Goal: Information Seeking & Learning: Learn about a topic

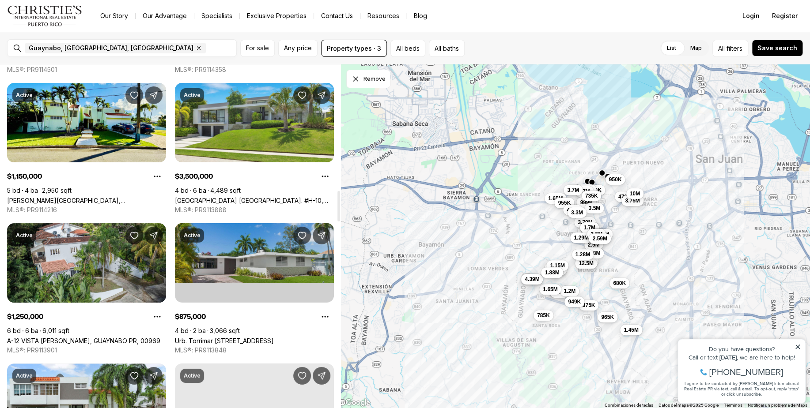
scroll to position [1464, 0]
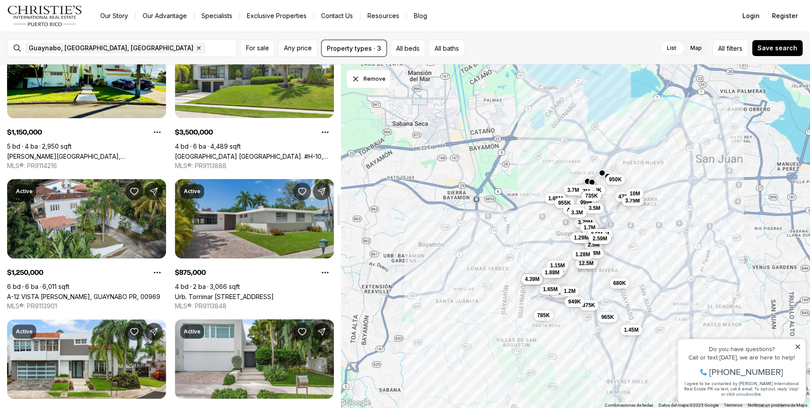
click at [252, 293] on link "Urb. Torrimar [STREET_ADDRESS]" at bounding box center [224, 297] width 99 height 8
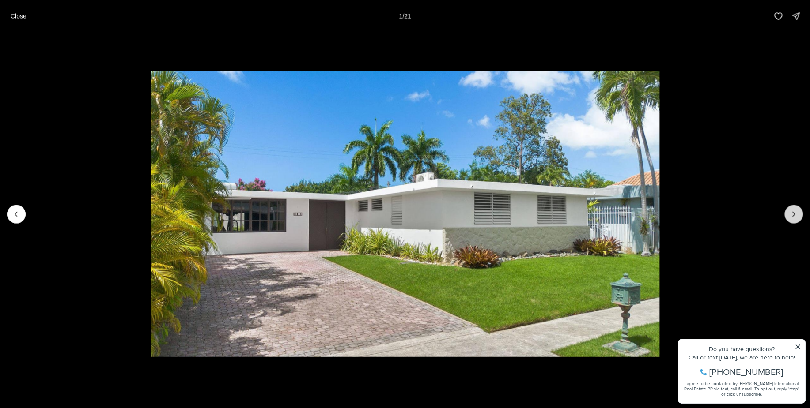
click at [796, 212] on icon "Next slide" at bounding box center [793, 214] width 9 height 9
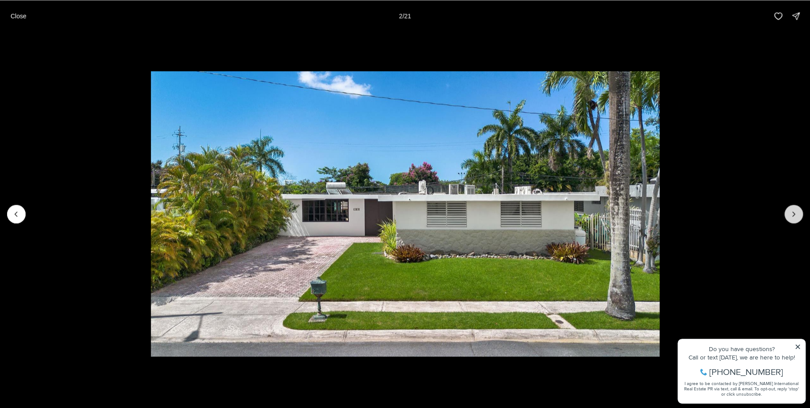
click at [795, 216] on icon "Next slide" at bounding box center [793, 214] width 9 height 9
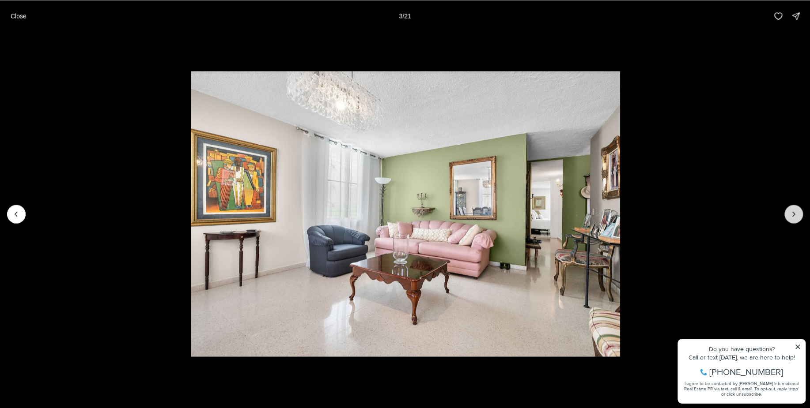
click at [795, 216] on icon "Next slide" at bounding box center [793, 214] width 9 height 9
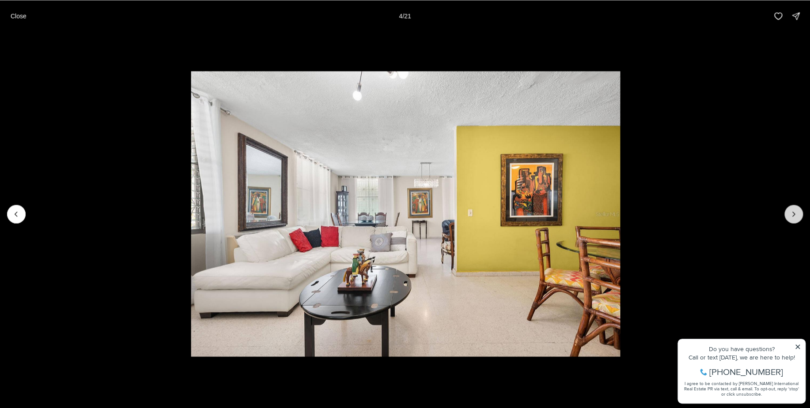
click at [795, 216] on icon "Next slide" at bounding box center [793, 214] width 9 height 9
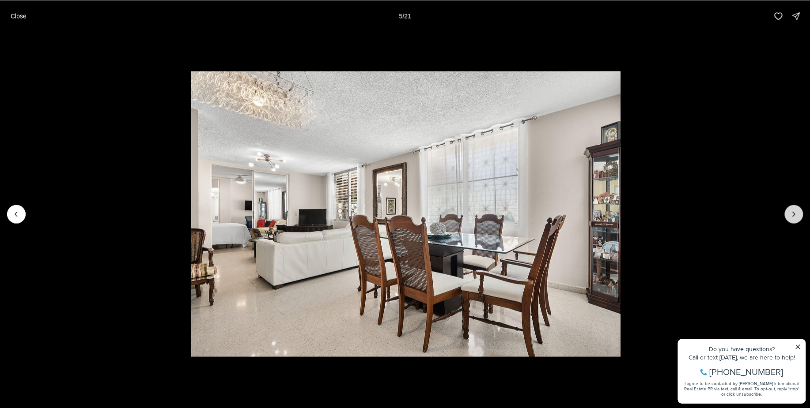
click at [795, 216] on icon "Next slide" at bounding box center [793, 214] width 9 height 9
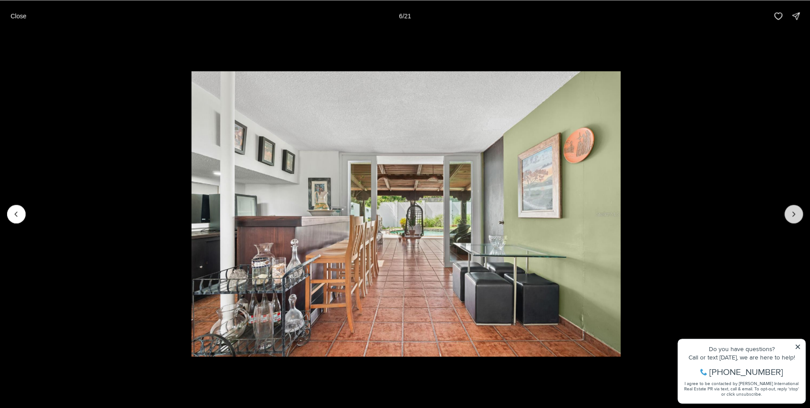
click at [795, 216] on icon "Next slide" at bounding box center [793, 214] width 9 height 9
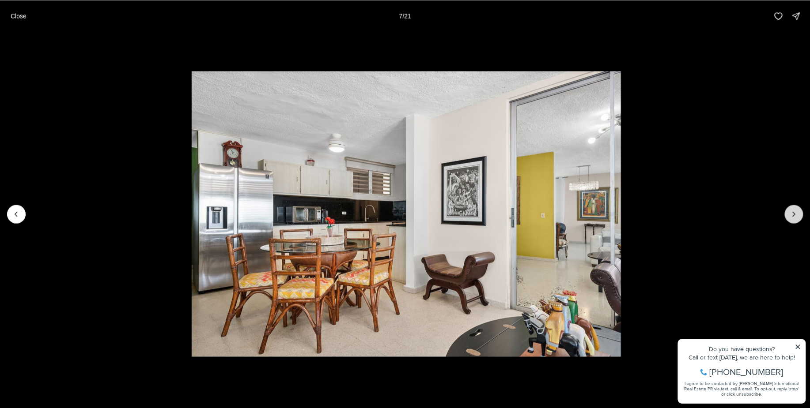
click at [795, 216] on icon "Next slide" at bounding box center [793, 214] width 9 height 9
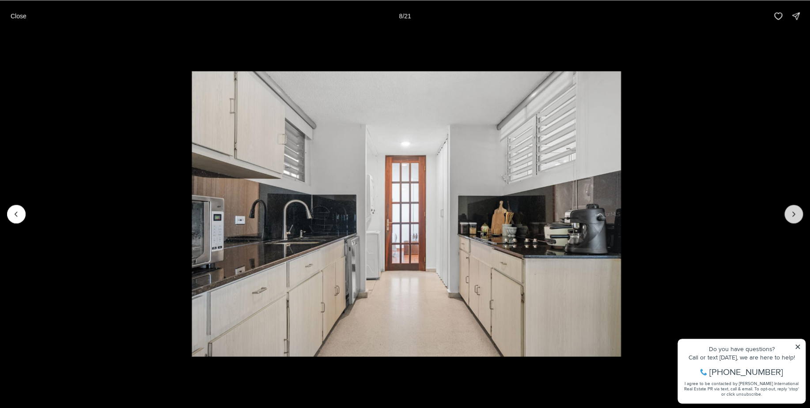
click at [795, 216] on icon "Next slide" at bounding box center [793, 214] width 9 height 9
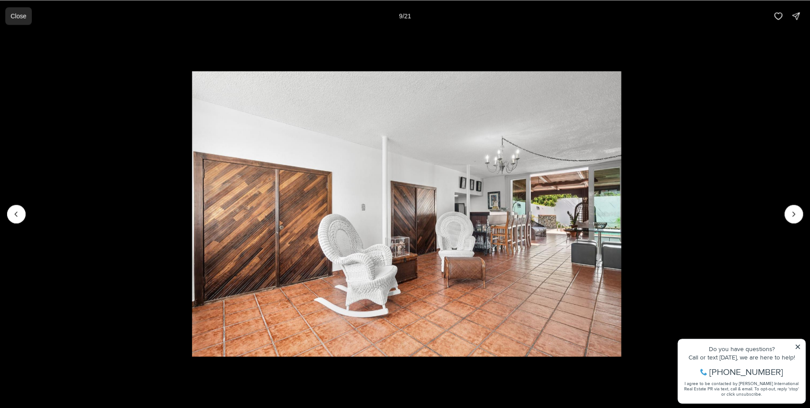
click at [17, 15] on p "Close" at bounding box center [19, 15] width 16 height 7
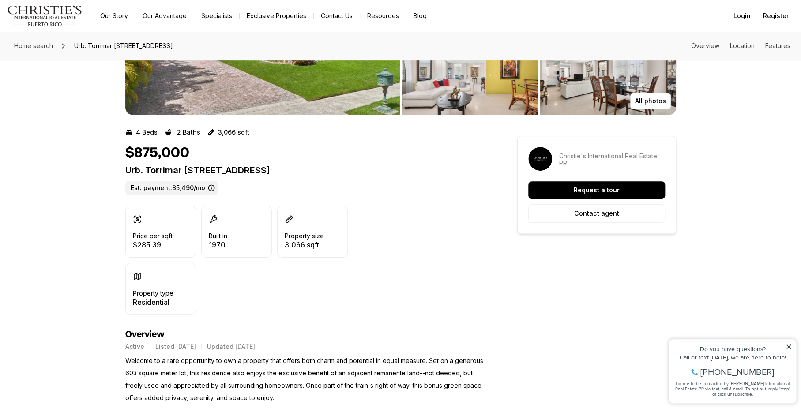
scroll to position [237, 0]
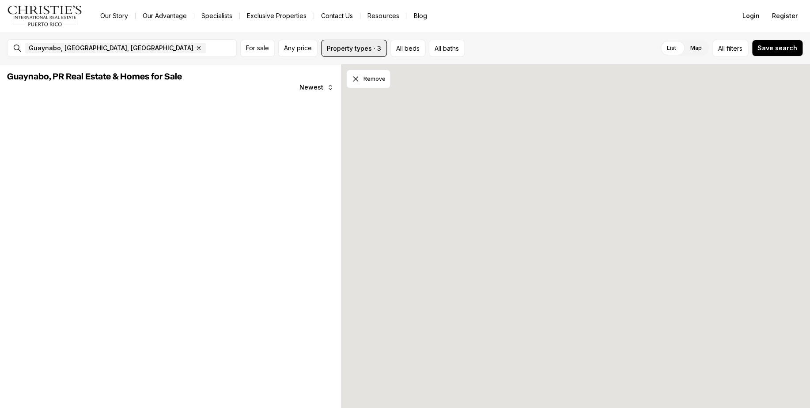
click at [377, 47] on button "Property types · 3" at bounding box center [354, 48] width 66 height 17
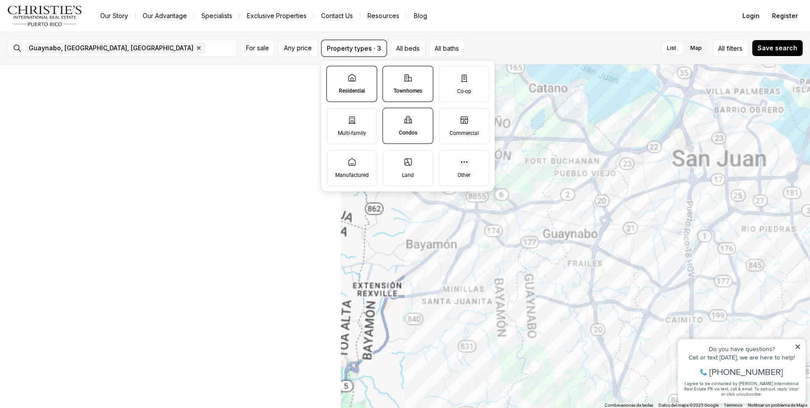
click at [352, 76] on icon at bounding box center [351, 77] width 9 height 9
click at [336, 75] on button "Residential" at bounding box center [331, 70] width 9 height 9
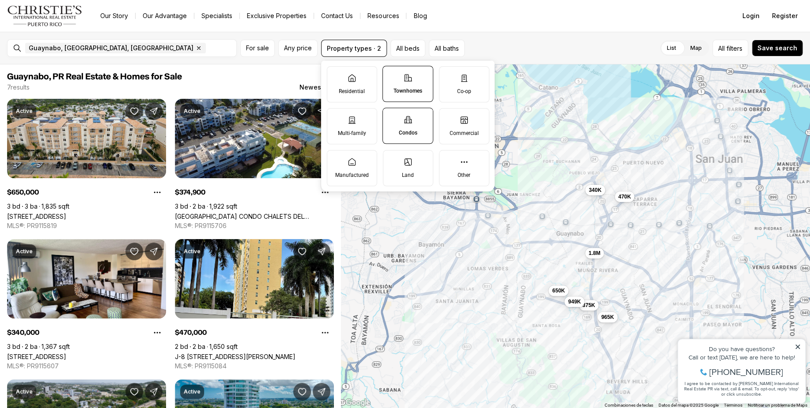
click at [405, 134] on p "Condos" at bounding box center [407, 132] width 19 height 7
click at [392, 117] on button "Condos" at bounding box center [387, 112] width 9 height 9
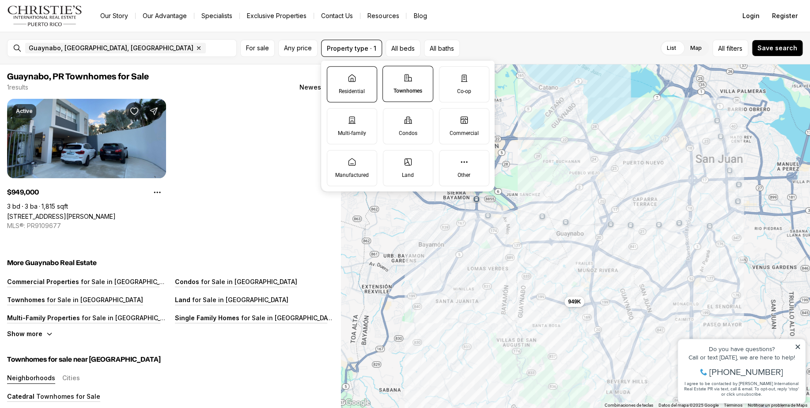
click at [350, 84] on label "Residential" at bounding box center [351, 84] width 50 height 36
click at [336, 76] on button "Residential" at bounding box center [331, 71] width 9 height 9
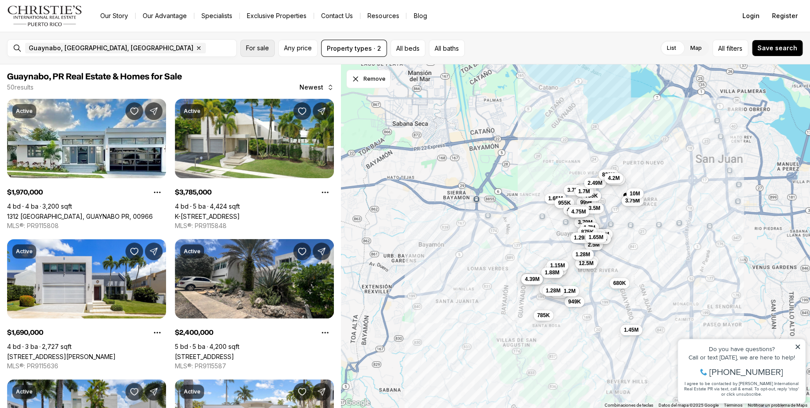
click at [253, 49] on span "For sale" at bounding box center [257, 48] width 23 height 7
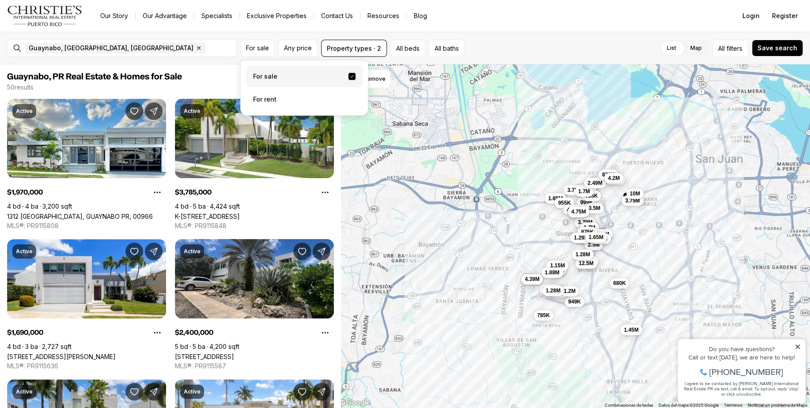
click at [265, 77] on label "For sale" at bounding box center [304, 76] width 117 height 21
click at [348, 77] on button "For sale" at bounding box center [351, 76] width 7 height 7
click at [499, 50] on div "List Map List Map All filters Save search" at bounding box center [635, 48] width 335 height 17
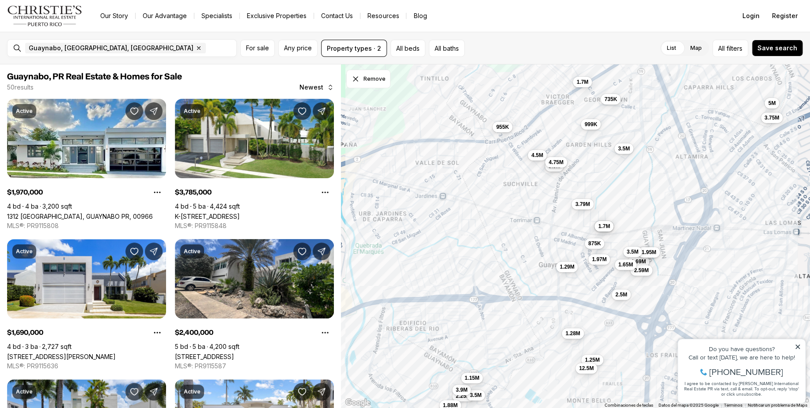
click at [797, 346] on icon at bounding box center [797, 347] width 4 height 4
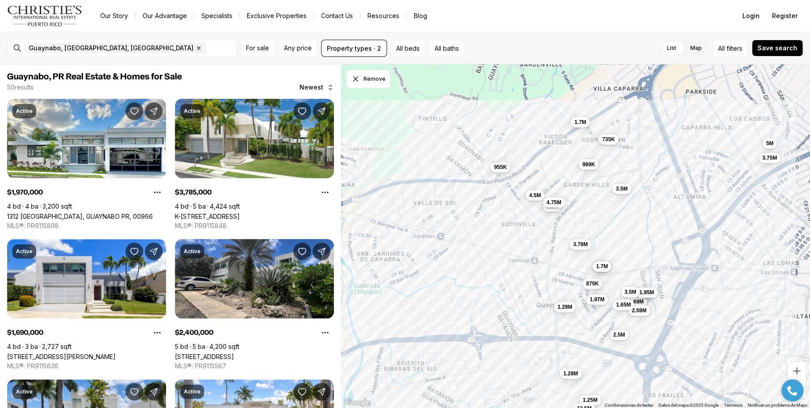
drag, startPoint x: 633, startPoint y: 186, endPoint x: 631, endPoint y: 227, distance: 40.2
click at [631, 227] on div "1.97M 3.79M 1.69M 2.4M 1.95M 1.7M 1.7M 2.25M 3.5M 3.9M 999K 3.5M 1.15M 3.5M 1.2…" at bounding box center [575, 236] width 469 height 344
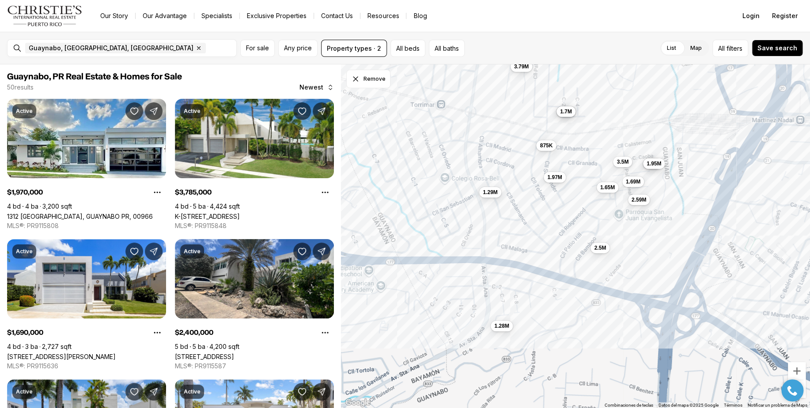
drag, startPoint x: 625, startPoint y: 289, endPoint x: 583, endPoint y: 217, distance: 83.3
click at [583, 217] on div "1.97M 3.79M 1.69M 2.4M 1.95M 1.7M 1.7M 3.5M 875K 2.5M 2.59M 1.28M 1.29M 1.65M" at bounding box center [575, 236] width 469 height 344
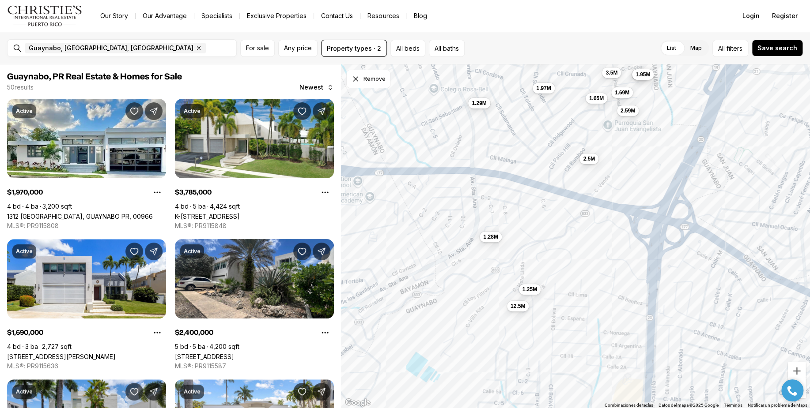
drag, startPoint x: 621, startPoint y: 301, endPoint x: 609, endPoint y: 211, distance: 91.3
click at [609, 211] on div "1.97M 1.69M 2.4M 1.95M 1.7M 1.7M 3.5M 875K 2.5M 2.59M 1.28M 1.29M 1.65M 1.25M 1…" at bounding box center [575, 236] width 469 height 344
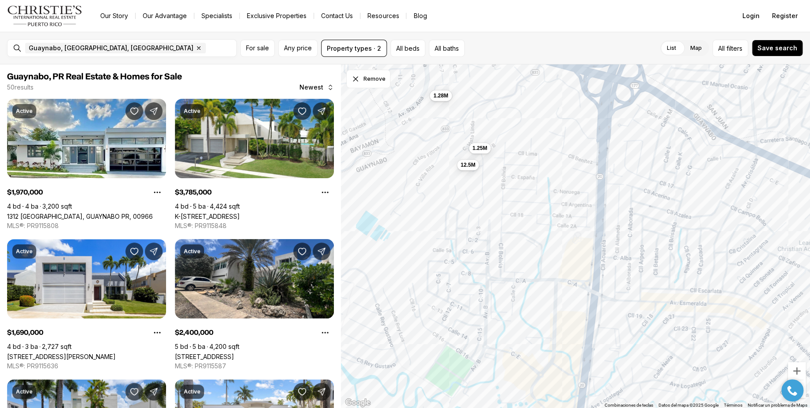
drag, startPoint x: 682, startPoint y: 347, endPoint x: 631, endPoint y: 204, distance: 151.0
click at [631, 204] on div "1.97M 1.69M 2.4M 1.95M 3.5M 2.5M 2.59M 1.28M 1.29M 1.65M 1.25M 12.5M" at bounding box center [575, 236] width 469 height 344
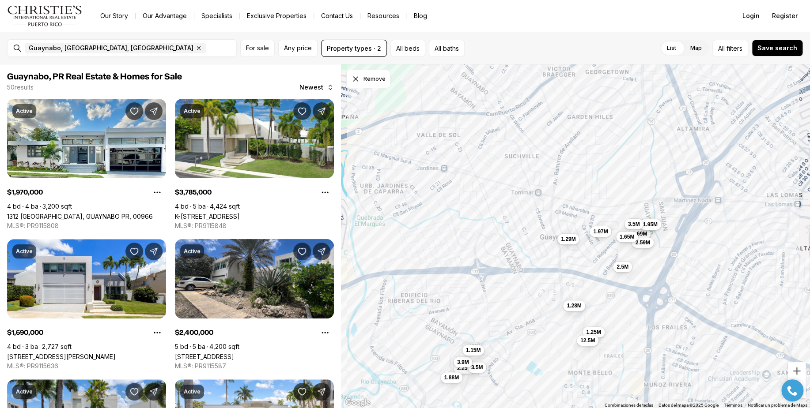
click at [627, 408] on div "1.28M 1.25M 12.5M 680K 1.97M 1.69M 2.4M 1.95M 1.2M 2.25M 3.5M 3.9M 3.5M 785K 1.…" at bounding box center [575, 236] width 469 height 344
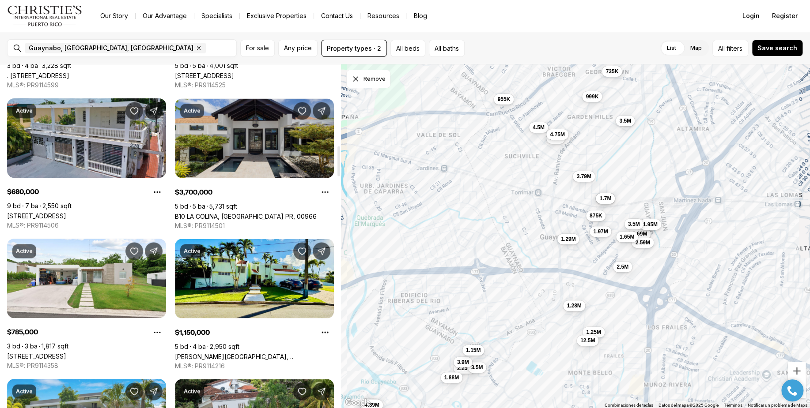
scroll to position [932, 0]
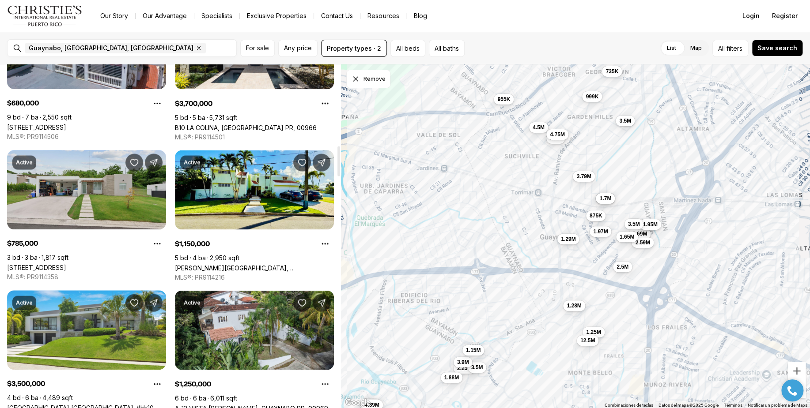
click at [55, 264] on link "[STREET_ADDRESS]" at bounding box center [36, 268] width 59 height 8
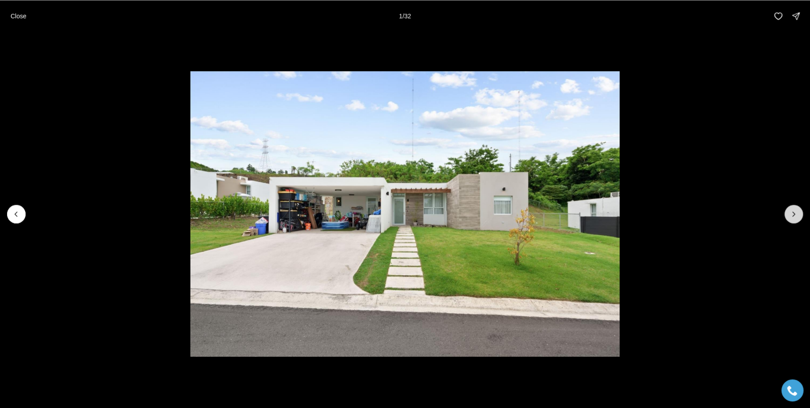
click at [792, 208] on button "Next slide" at bounding box center [793, 214] width 19 height 19
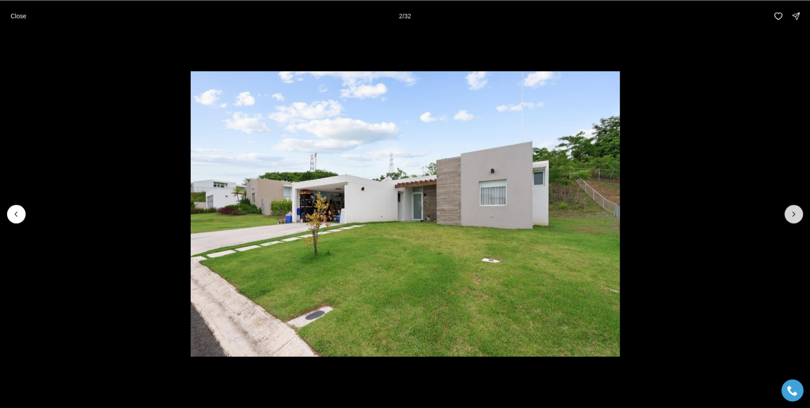
click at [792, 208] on button "Next slide" at bounding box center [793, 214] width 19 height 19
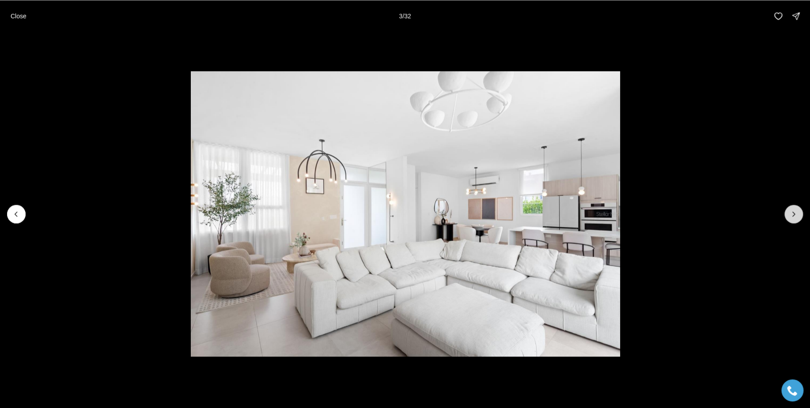
click at [792, 208] on button "Next slide" at bounding box center [793, 214] width 19 height 19
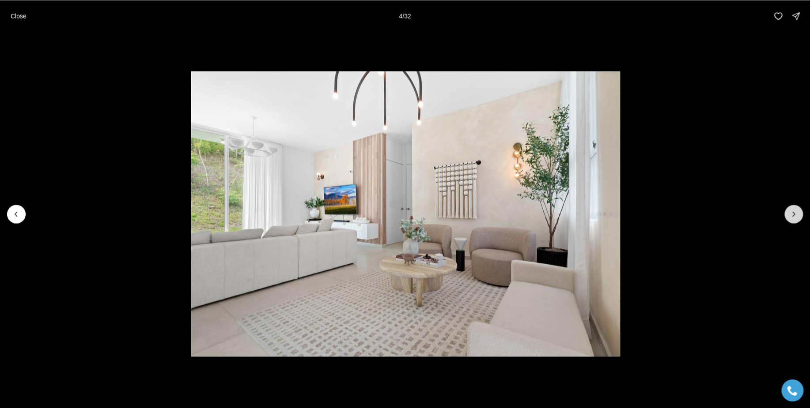
click at [792, 208] on button "Next slide" at bounding box center [793, 214] width 19 height 19
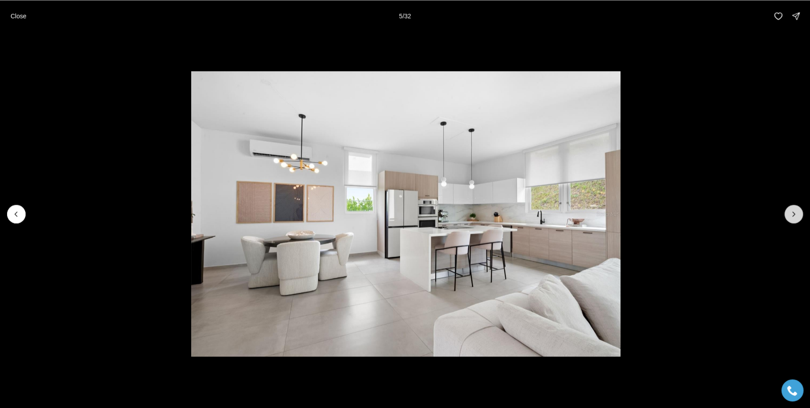
click at [792, 208] on button "Next slide" at bounding box center [793, 214] width 19 height 19
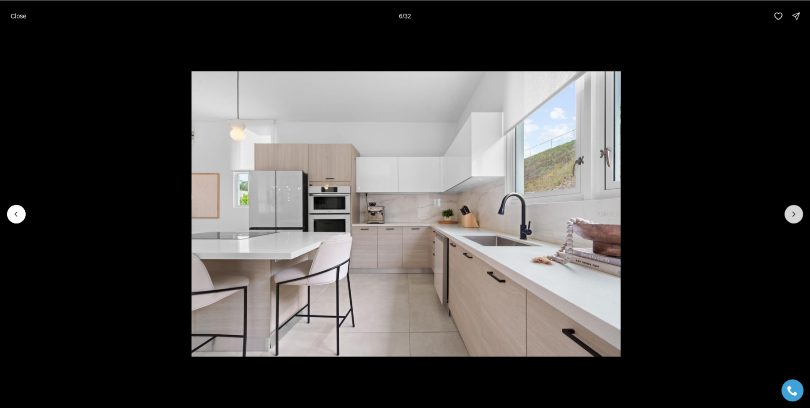
click at [792, 208] on button "Next slide" at bounding box center [793, 214] width 19 height 19
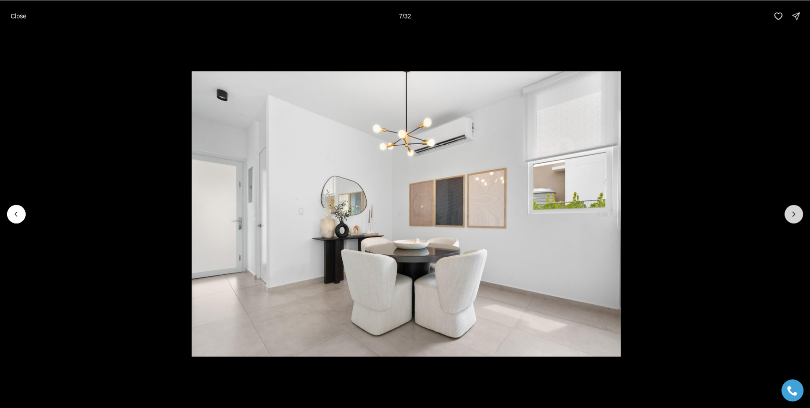
click at [792, 208] on button "Next slide" at bounding box center [793, 214] width 19 height 19
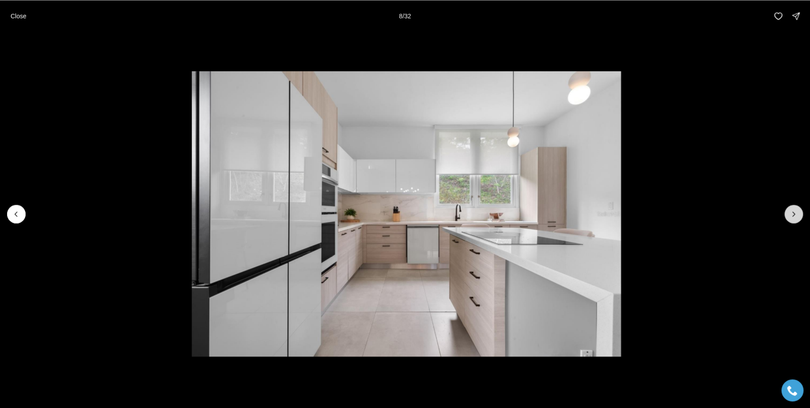
click at [792, 208] on button "Next slide" at bounding box center [793, 214] width 19 height 19
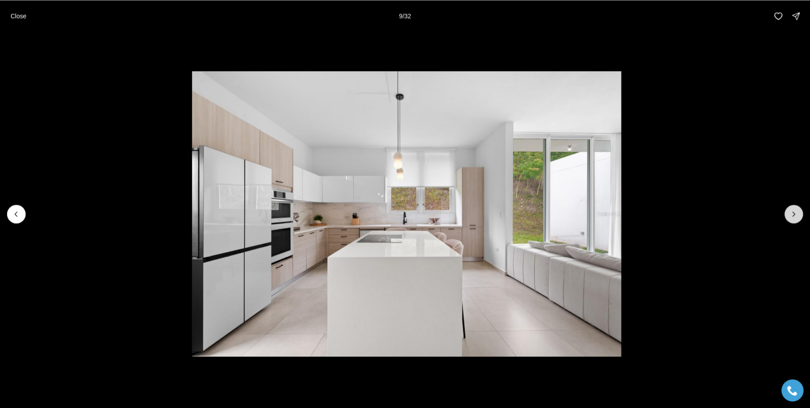
click at [792, 208] on button "Next slide" at bounding box center [793, 214] width 19 height 19
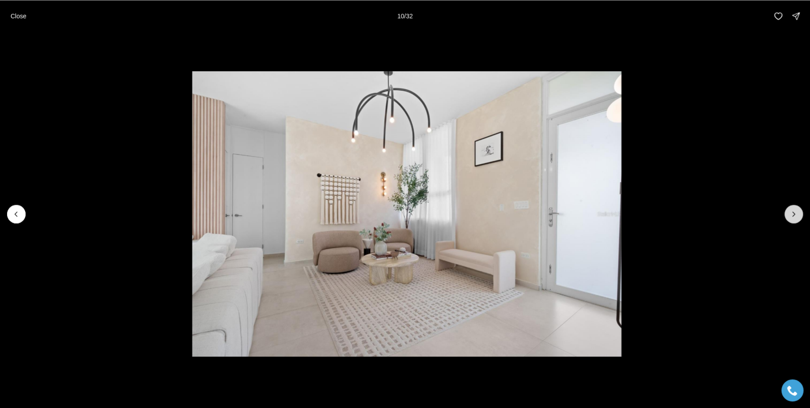
click at [792, 208] on button "Next slide" at bounding box center [793, 214] width 19 height 19
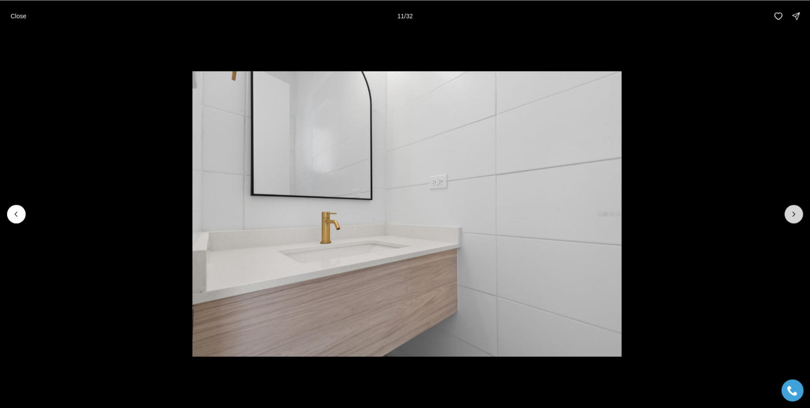
click at [792, 208] on button "Next slide" at bounding box center [793, 214] width 19 height 19
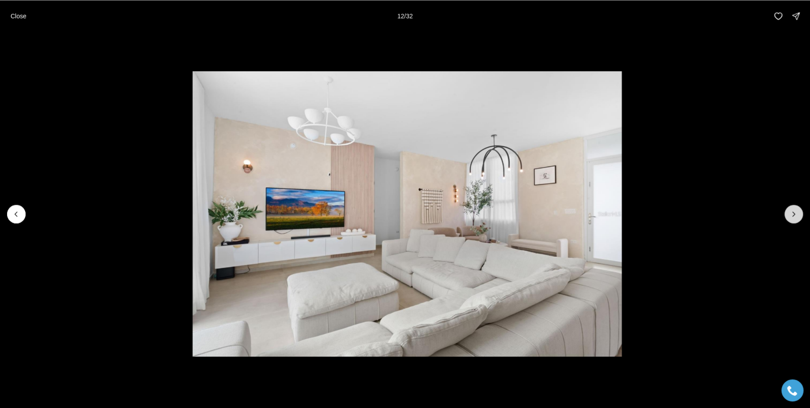
click at [792, 208] on button "Next slide" at bounding box center [793, 214] width 19 height 19
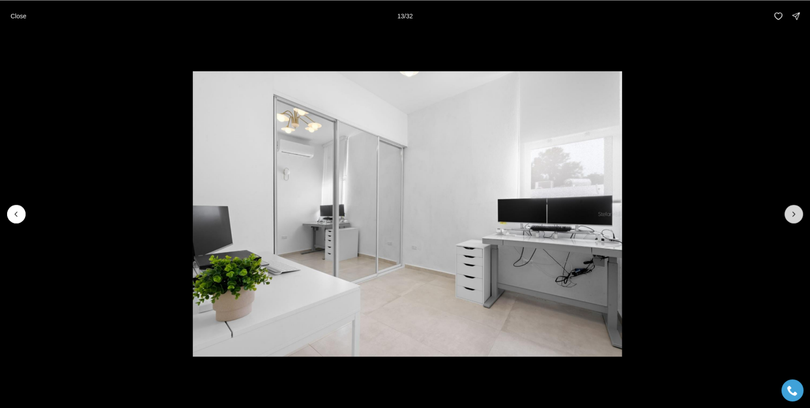
click at [792, 208] on button "Next slide" at bounding box center [793, 214] width 19 height 19
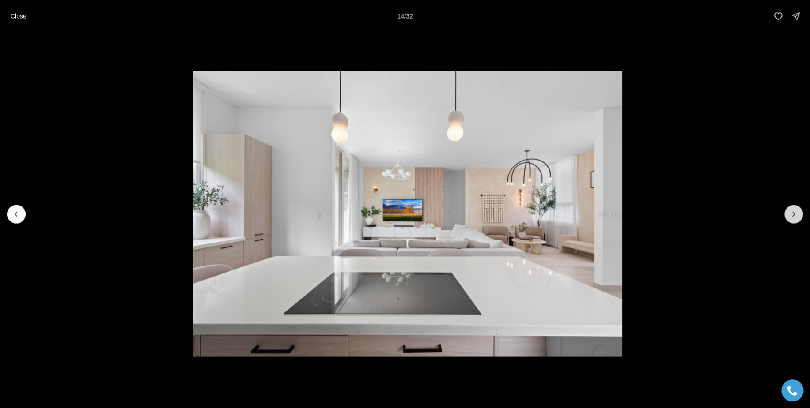
click at [792, 208] on button "Next slide" at bounding box center [793, 214] width 19 height 19
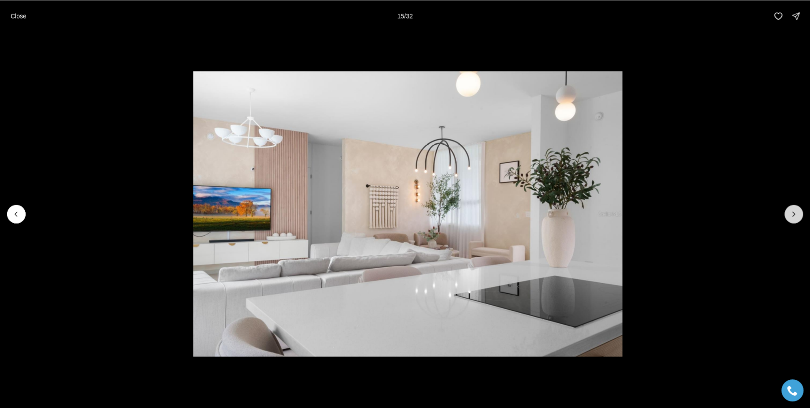
click at [792, 208] on button "Next slide" at bounding box center [793, 214] width 19 height 19
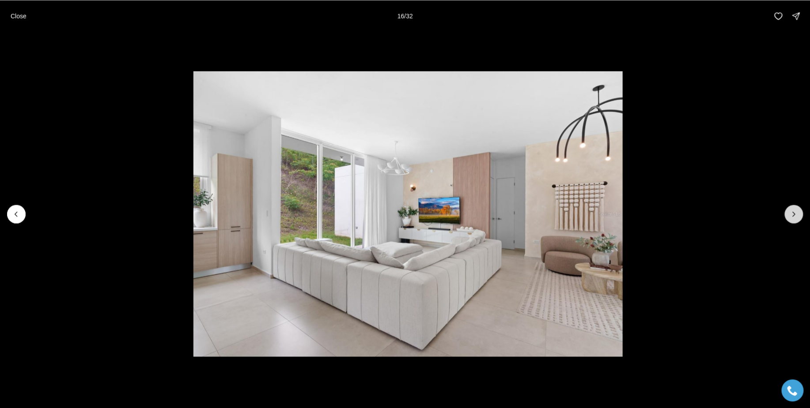
click at [792, 208] on button "Next slide" at bounding box center [793, 214] width 19 height 19
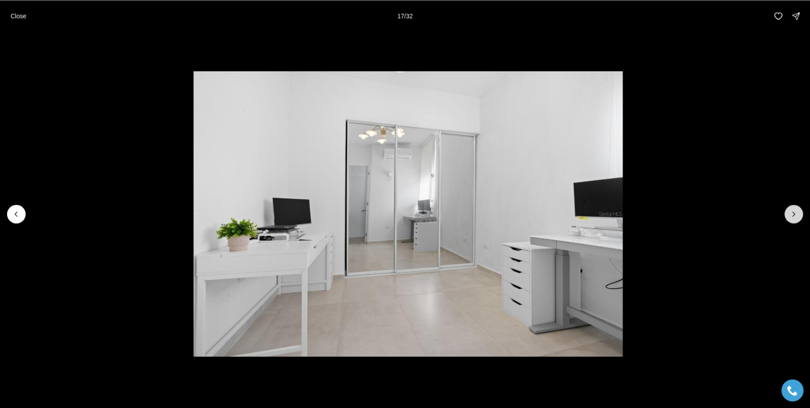
click at [792, 208] on button "Next slide" at bounding box center [793, 214] width 19 height 19
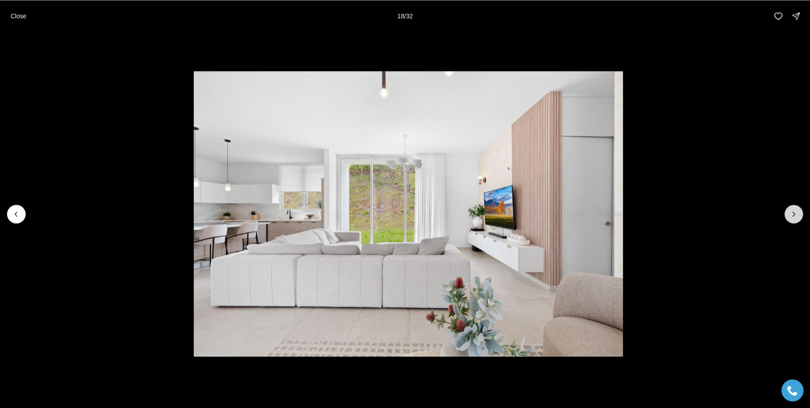
click at [792, 208] on button "Next slide" at bounding box center [793, 214] width 19 height 19
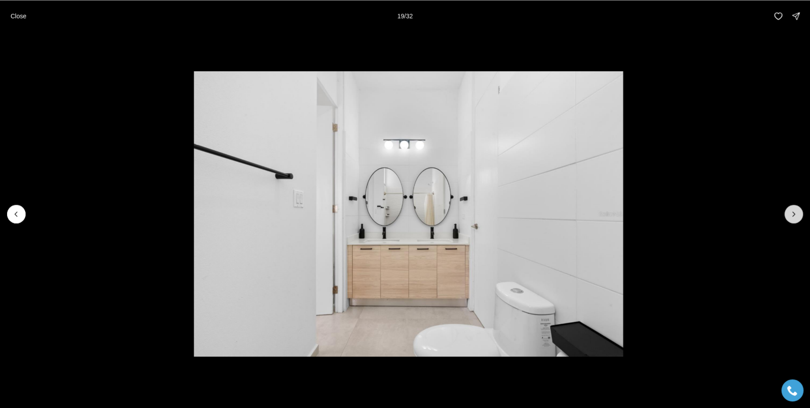
click at [792, 208] on button "Next slide" at bounding box center [793, 214] width 19 height 19
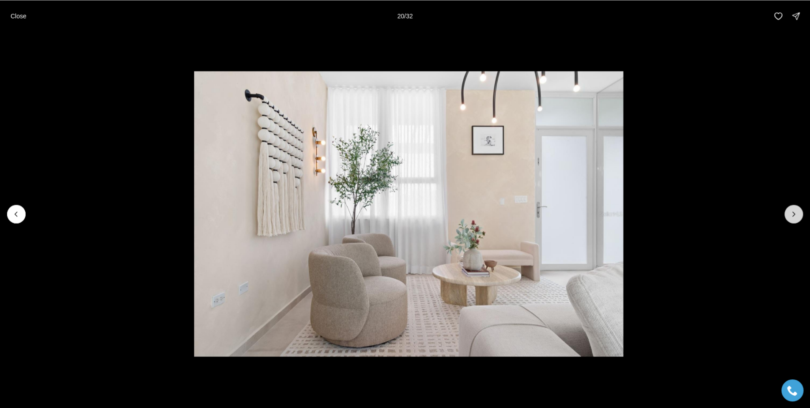
click at [792, 208] on button "Next slide" at bounding box center [793, 214] width 19 height 19
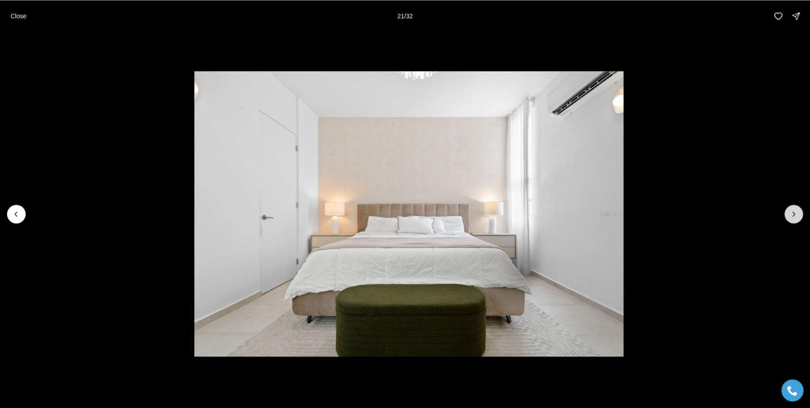
click at [792, 208] on button "Next slide" at bounding box center [793, 214] width 19 height 19
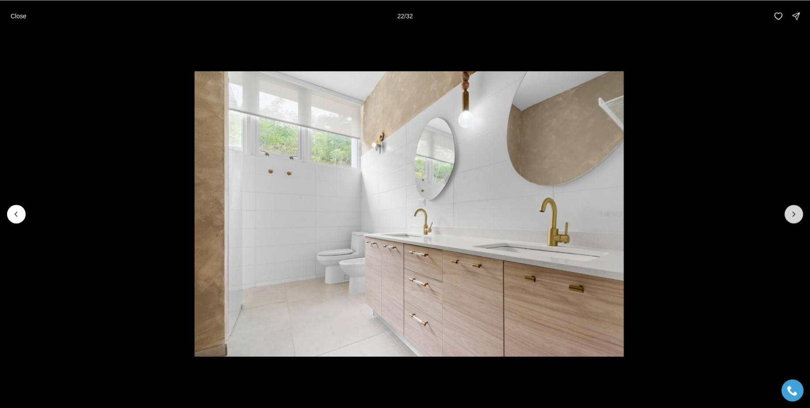
click at [792, 208] on button "Next slide" at bounding box center [793, 214] width 19 height 19
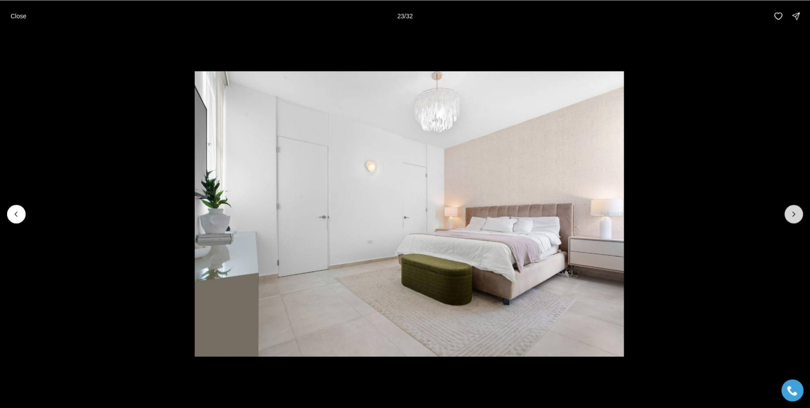
click at [792, 208] on button "Next slide" at bounding box center [793, 214] width 19 height 19
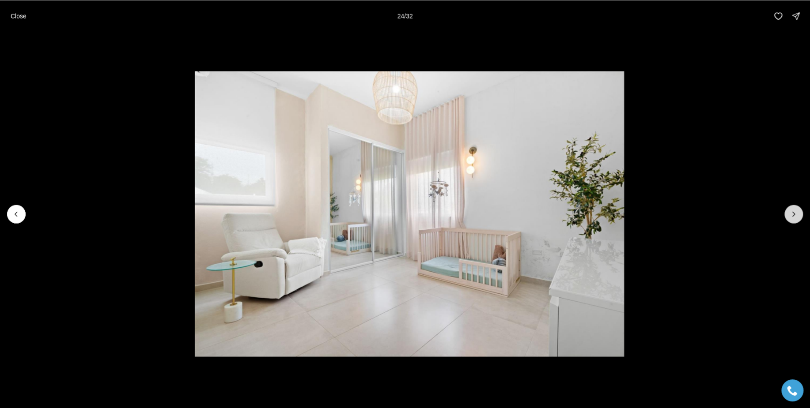
click at [792, 208] on button "Next slide" at bounding box center [793, 214] width 19 height 19
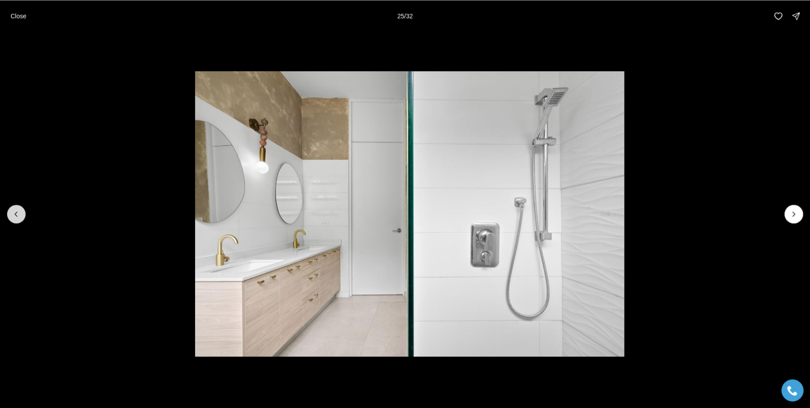
click at [12, 211] on icon "Previous slide" at bounding box center [16, 214] width 9 height 9
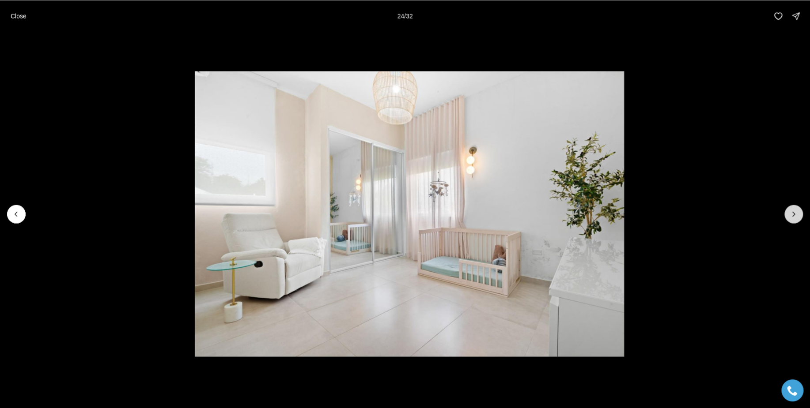
click at [789, 212] on button "Next slide" at bounding box center [793, 214] width 19 height 19
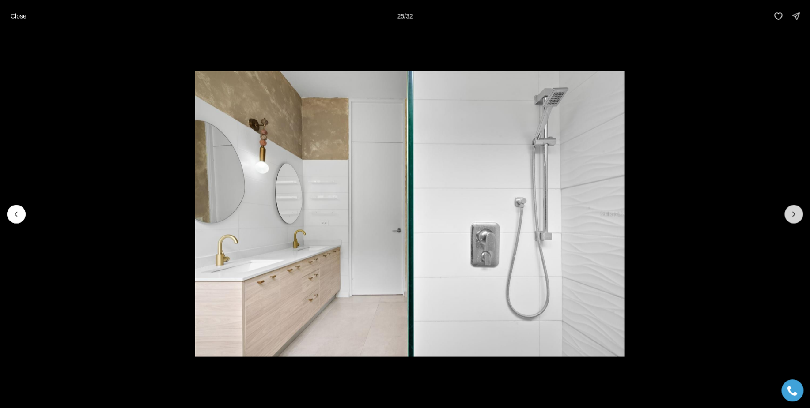
click at [789, 212] on icon "Next slide" at bounding box center [793, 214] width 9 height 9
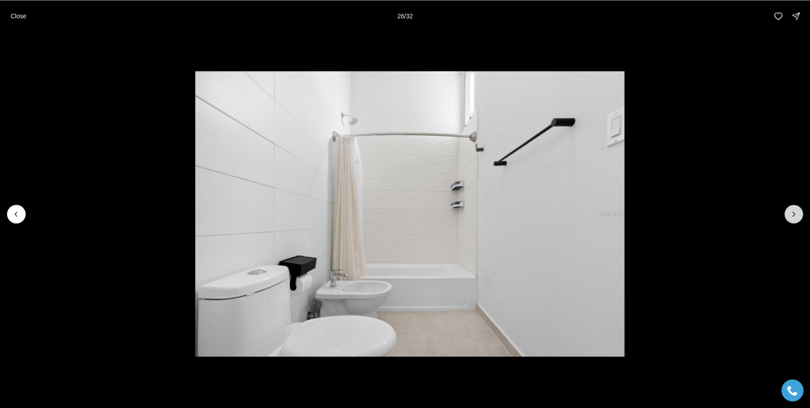
click at [798, 213] on button "Next slide" at bounding box center [793, 214] width 19 height 19
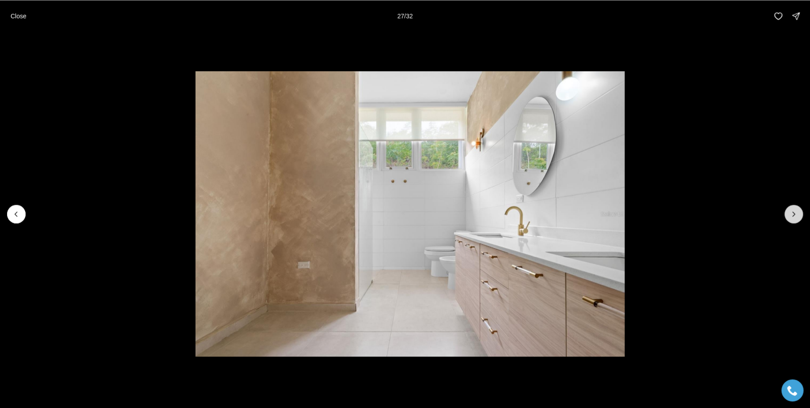
click at [798, 213] on button "Next slide" at bounding box center [793, 214] width 19 height 19
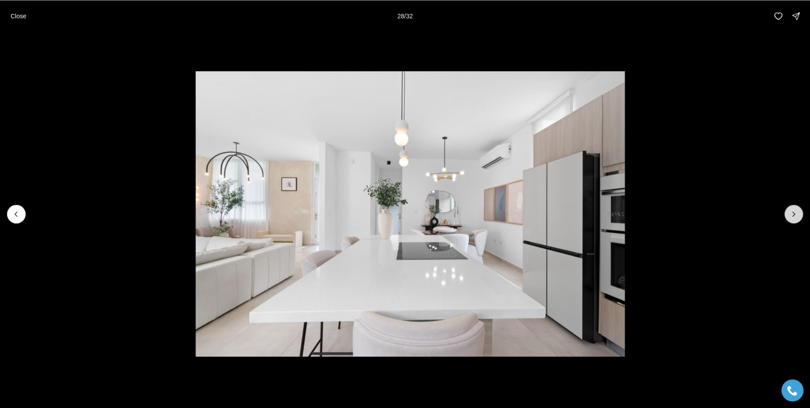
click at [798, 213] on button "Next slide" at bounding box center [793, 214] width 19 height 19
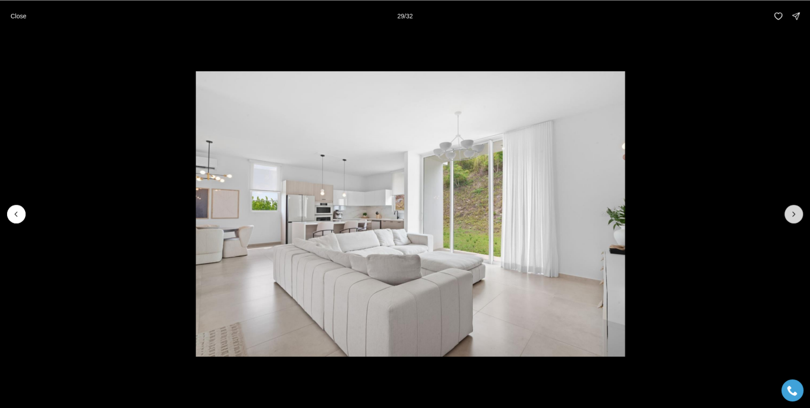
click at [798, 213] on button "Next slide" at bounding box center [793, 214] width 19 height 19
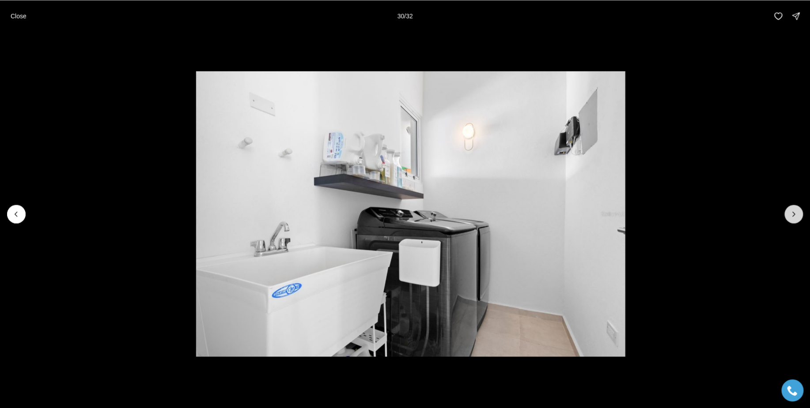
click at [798, 213] on button "Next slide" at bounding box center [793, 214] width 19 height 19
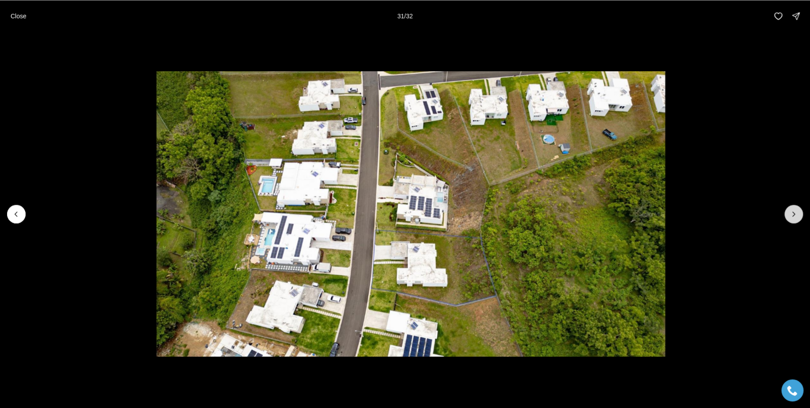
click at [798, 213] on button "Next slide" at bounding box center [793, 214] width 19 height 19
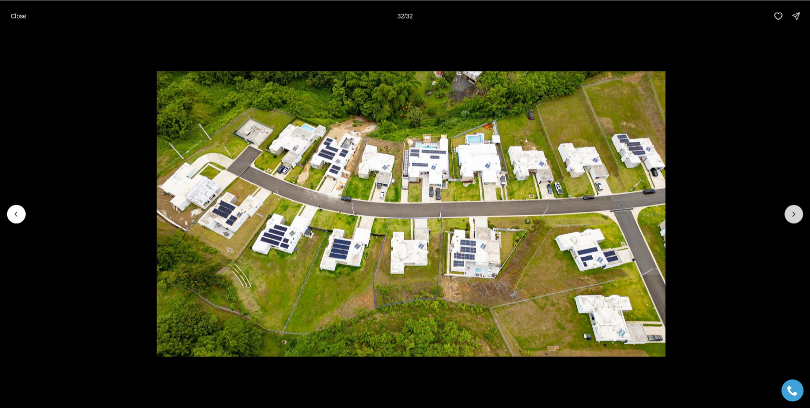
click at [798, 213] on div at bounding box center [793, 214] width 19 height 19
click at [12, 15] on p "Close" at bounding box center [19, 15] width 16 height 7
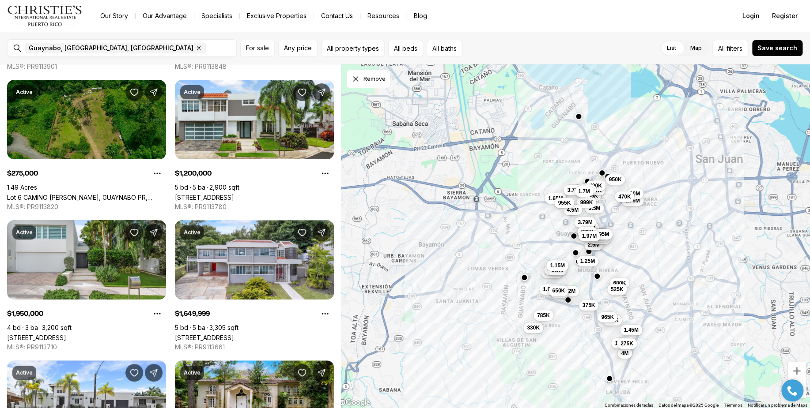
scroll to position [1997, 0]
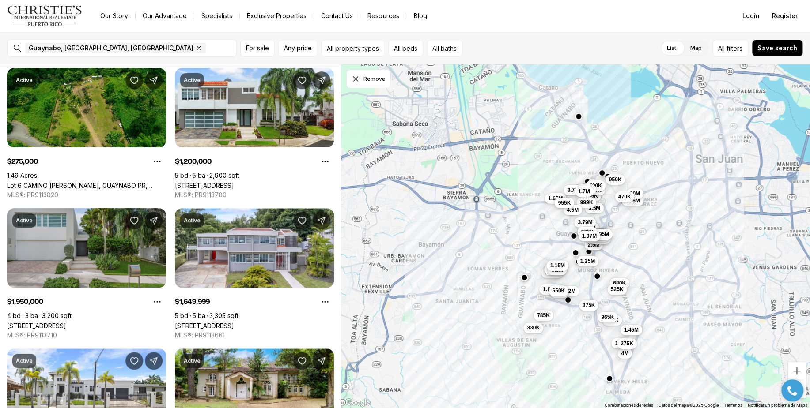
click at [66, 322] on link "[STREET_ADDRESS]" at bounding box center [36, 326] width 59 height 8
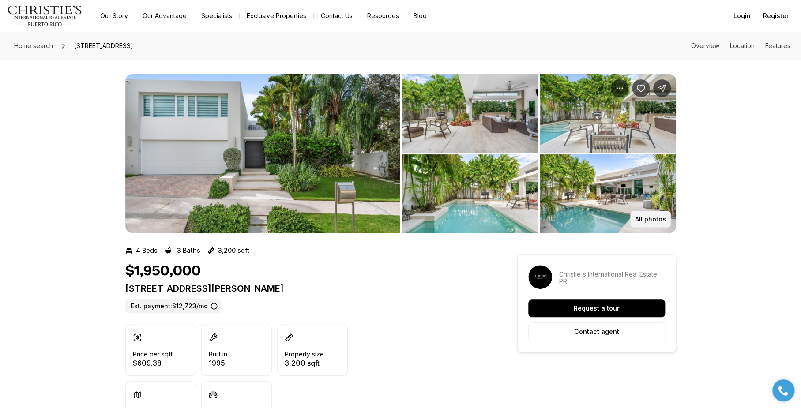
click at [641, 219] on p "All photos" at bounding box center [650, 219] width 31 height 7
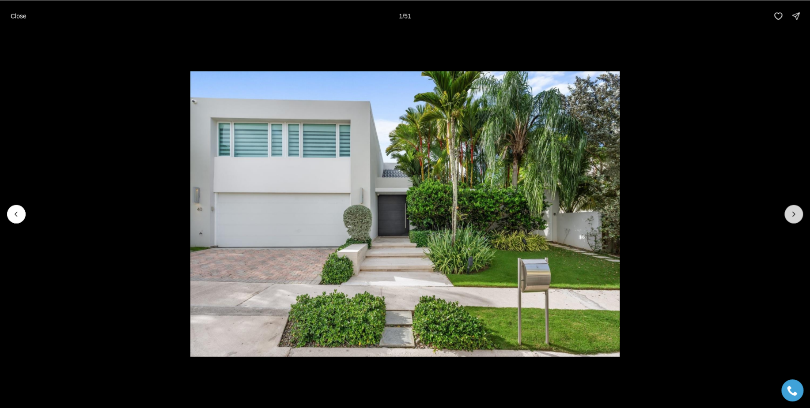
click at [793, 208] on button "Next slide" at bounding box center [793, 214] width 19 height 19
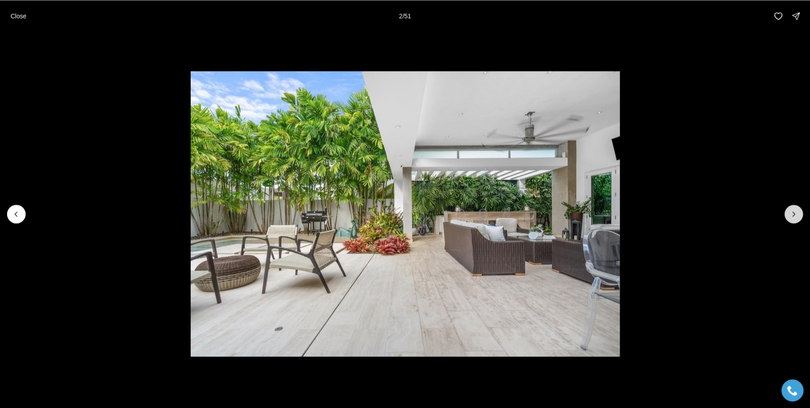
click at [791, 206] on button "Next slide" at bounding box center [793, 214] width 19 height 19
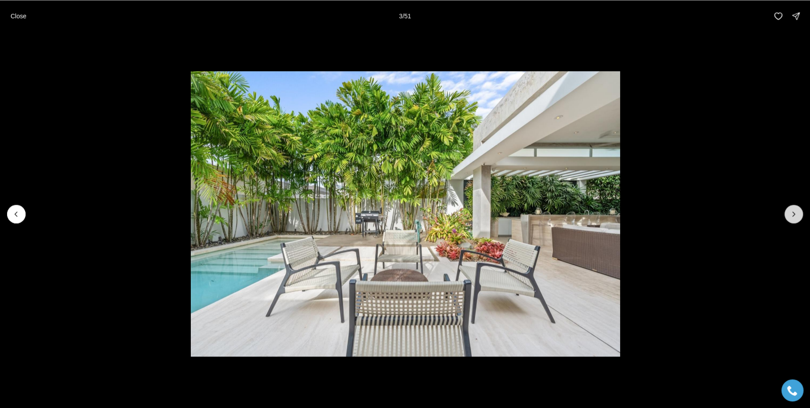
click at [791, 206] on button "Next slide" at bounding box center [793, 214] width 19 height 19
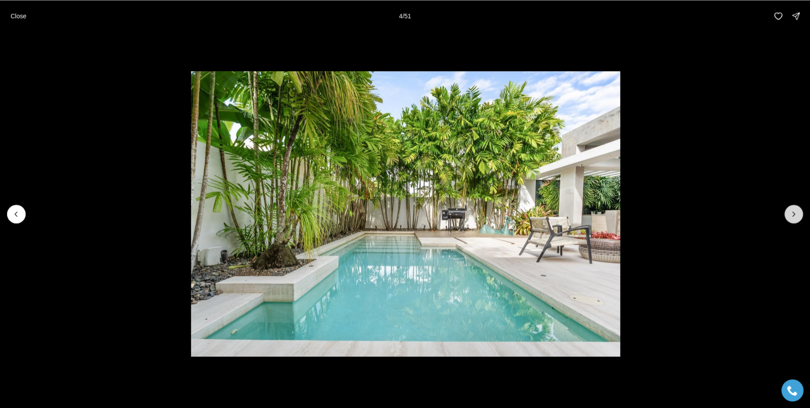
click at [791, 206] on button "Next slide" at bounding box center [793, 214] width 19 height 19
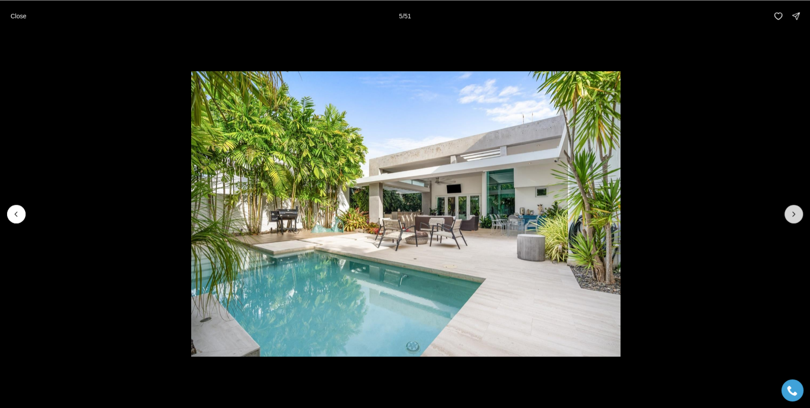
click at [791, 206] on button "Next slide" at bounding box center [793, 214] width 19 height 19
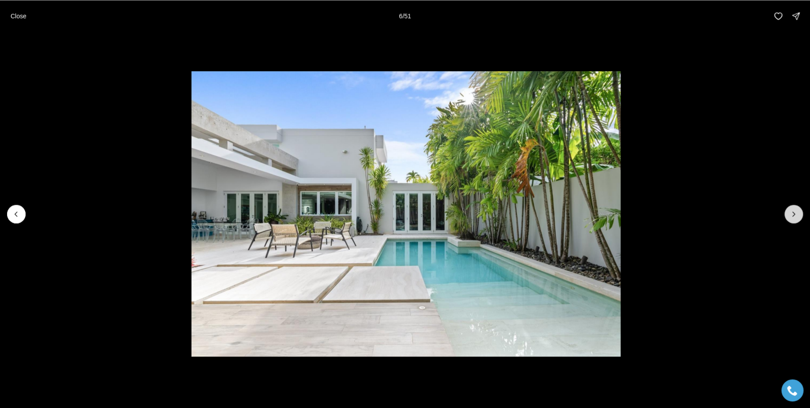
click at [791, 206] on button "Next slide" at bounding box center [793, 214] width 19 height 19
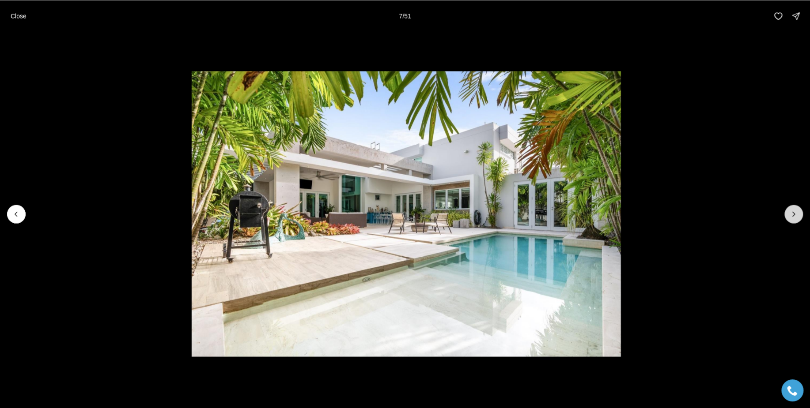
click at [791, 206] on button "Next slide" at bounding box center [793, 214] width 19 height 19
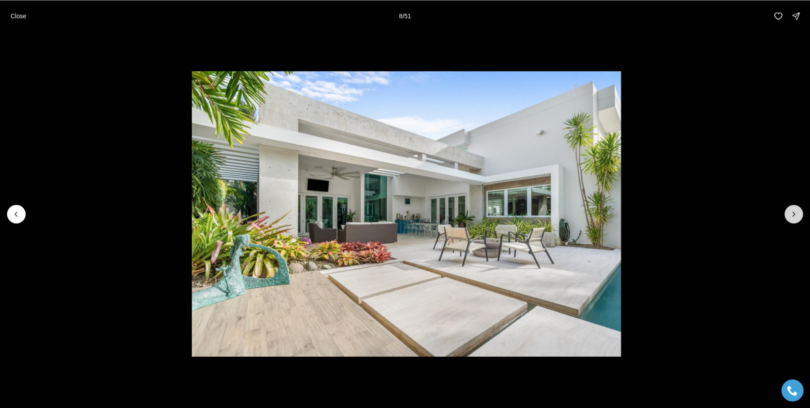
click at [791, 206] on button "Next slide" at bounding box center [793, 214] width 19 height 19
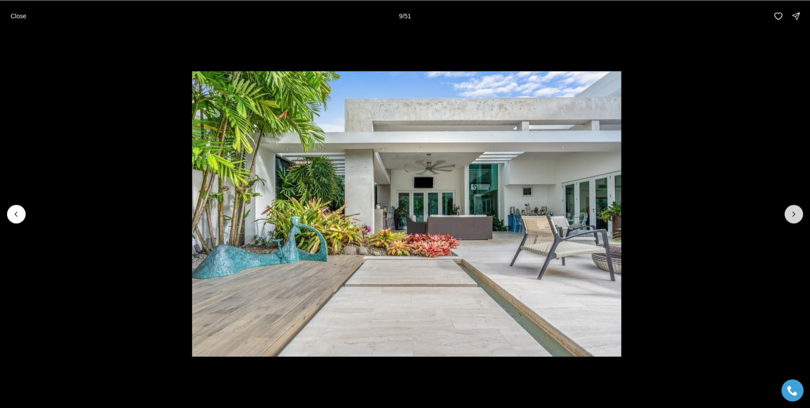
click at [791, 206] on button "Next slide" at bounding box center [793, 214] width 19 height 19
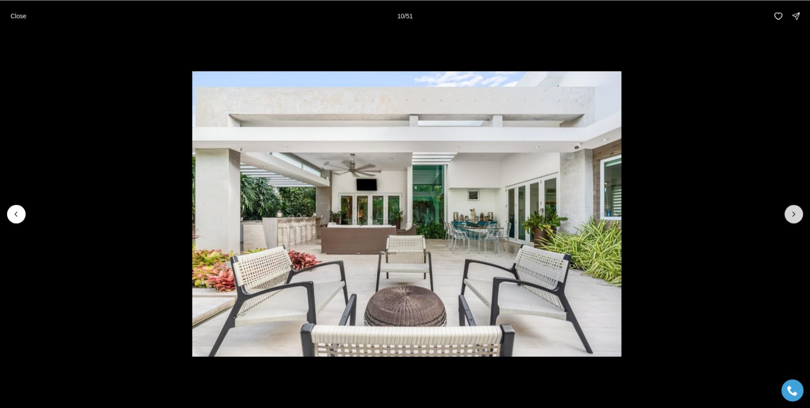
click at [791, 206] on button "Next slide" at bounding box center [793, 214] width 19 height 19
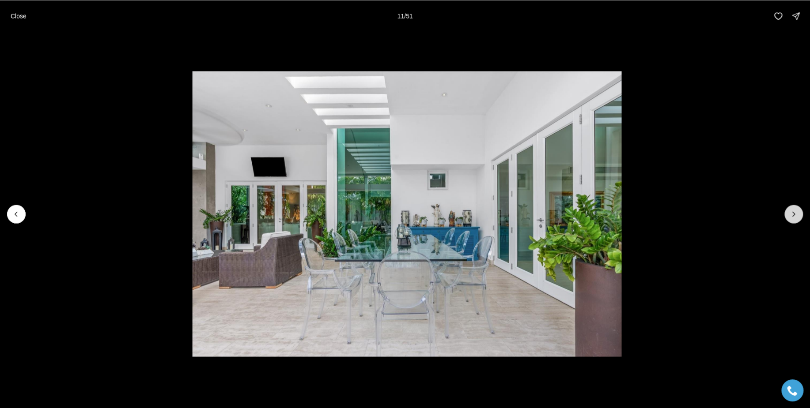
click at [799, 215] on button "Next slide" at bounding box center [793, 214] width 19 height 19
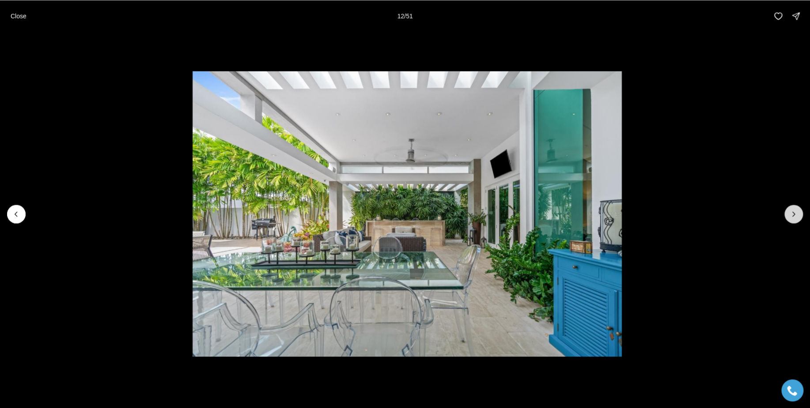
click at [799, 215] on button "Next slide" at bounding box center [793, 214] width 19 height 19
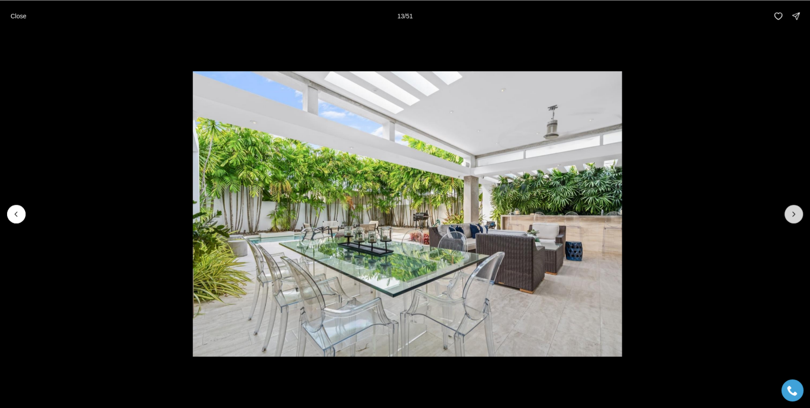
click at [786, 215] on button "Next slide" at bounding box center [793, 214] width 19 height 19
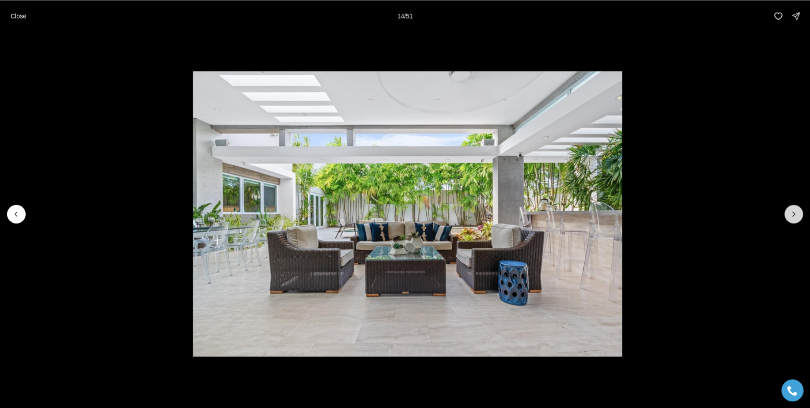
click at [786, 215] on button "Next slide" at bounding box center [793, 214] width 19 height 19
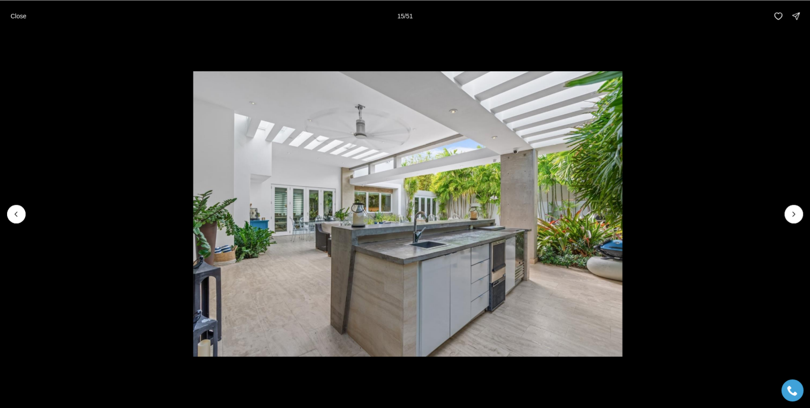
click at [782, 213] on li "15 of 51" at bounding box center [408, 214] width 810 height 364
click at [790, 212] on icon "Next slide" at bounding box center [793, 214] width 9 height 9
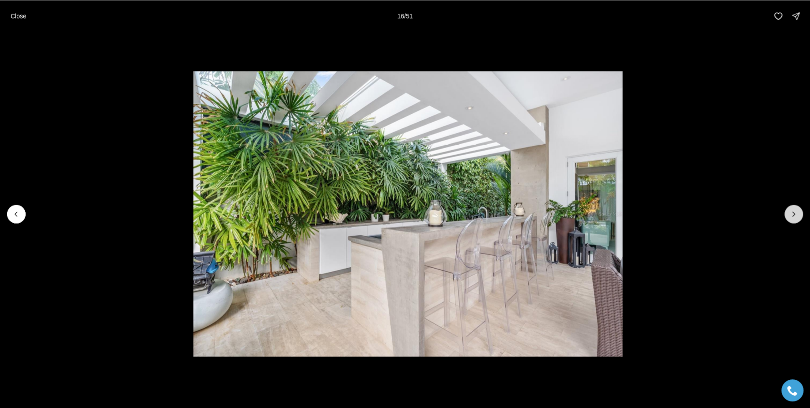
click at [791, 211] on icon "Next slide" at bounding box center [793, 214] width 9 height 9
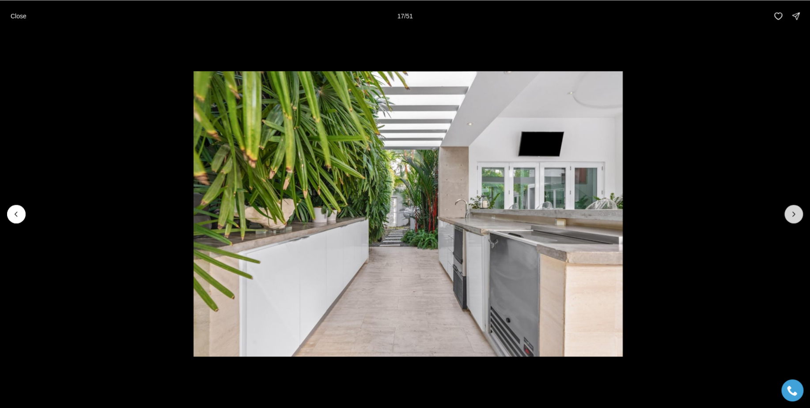
click at [791, 211] on icon "Next slide" at bounding box center [793, 214] width 9 height 9
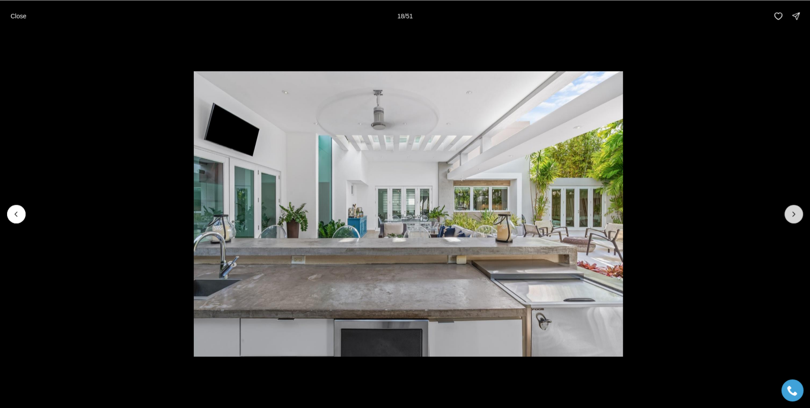
click at [790, 208] on button "Next slide" at bounding box center [793, 214] width 19 height 19
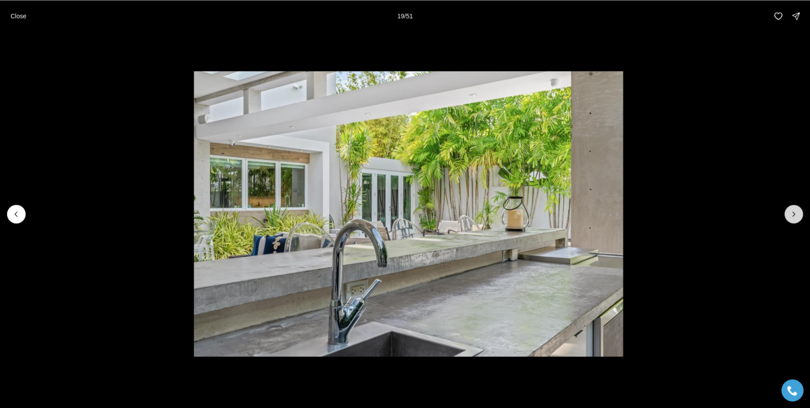
click at [788, 208] on button "Next slide" at bounding box center [793, 214] width 19 height 19
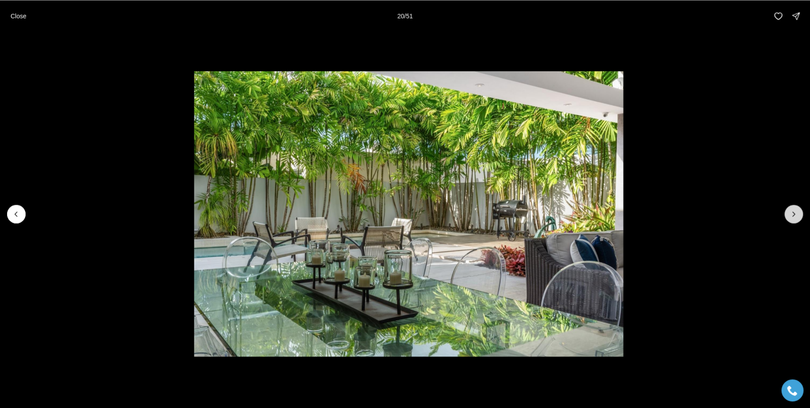
click at [788, 208] on button "Next slide" at bounding box center [793, 214] width 19 height 19
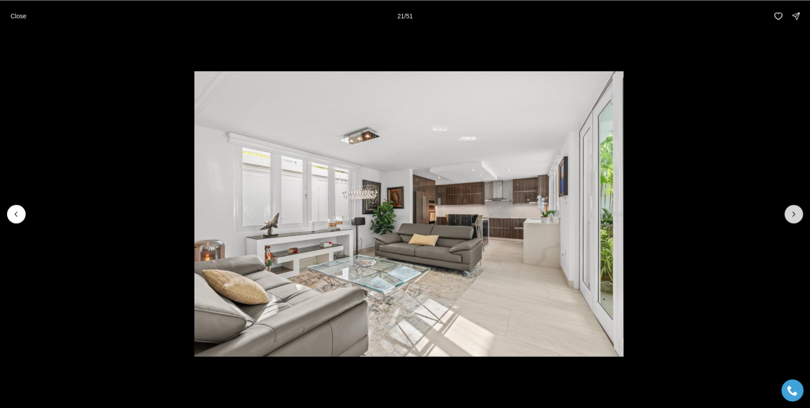
click at [788, 208] on button "Next slide" at bounding box center [793, 214] width 19 height 19
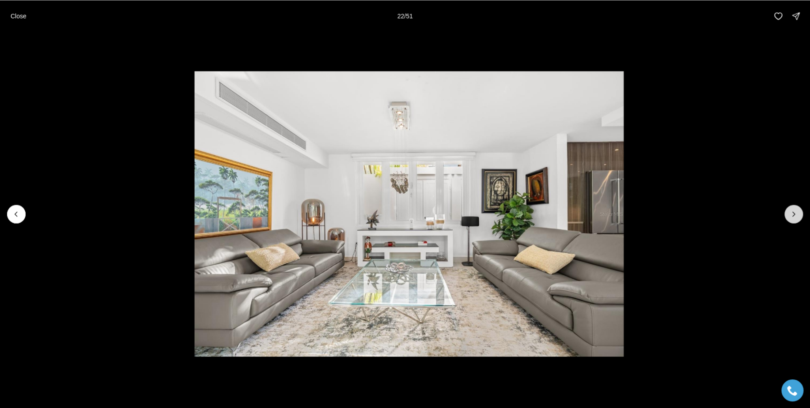
click at [788, 208] on button "Next slide" at bounding box center [793, 214] width 19 height 19
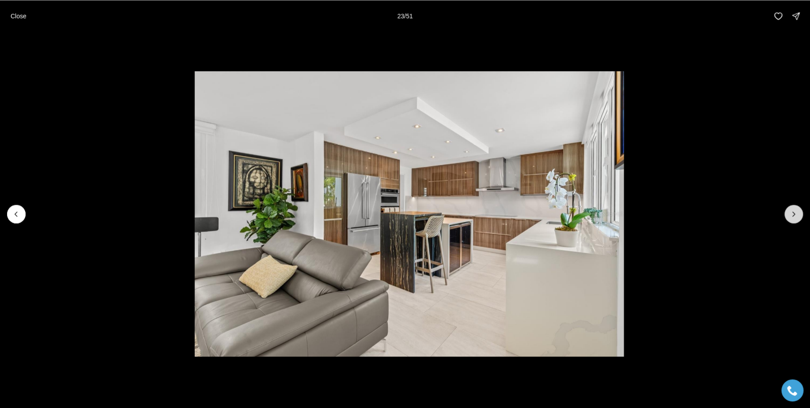
click at [788, 208] on button "Next slide" at bounding box center [793, 214] width 19 height 19
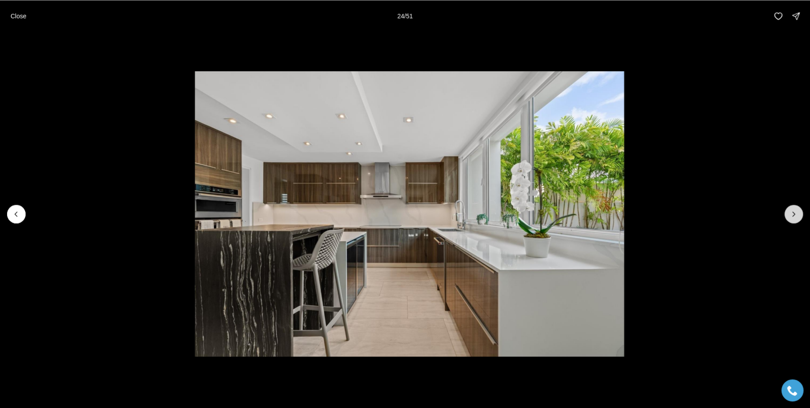
click at [788, 208] on button "Next slide" at bounding box center [793, 214] width 19 height 19
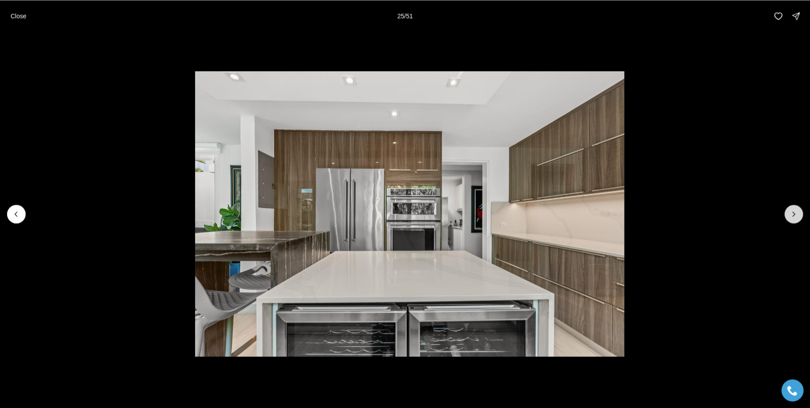
click at [788, 208] on button "Next slide" at bounding box center [793, 214] width 19 height 19
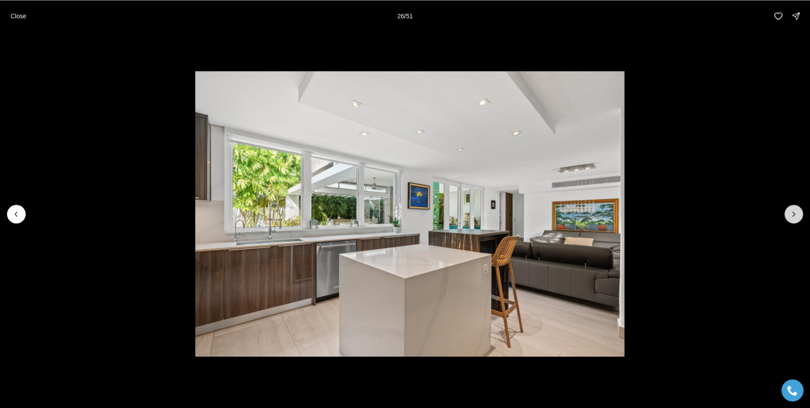
click at [788, 208] on button "Next slide" at bounding box center [793, 214] width 19 height 19
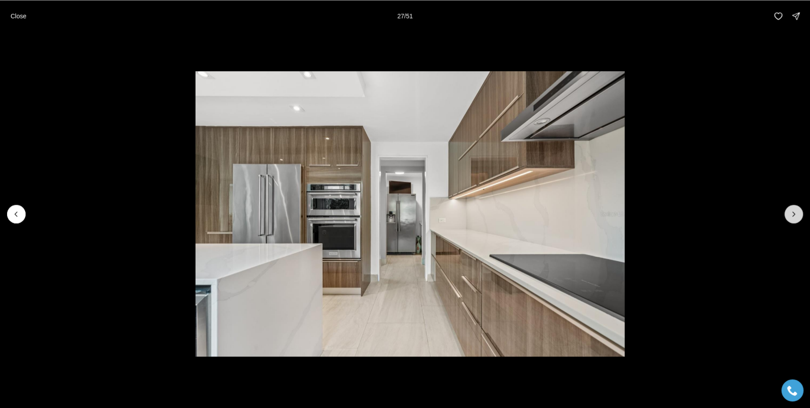
click at [788, 208] on button "Next slide" at bounding box center [793, 214] width 19 height 19
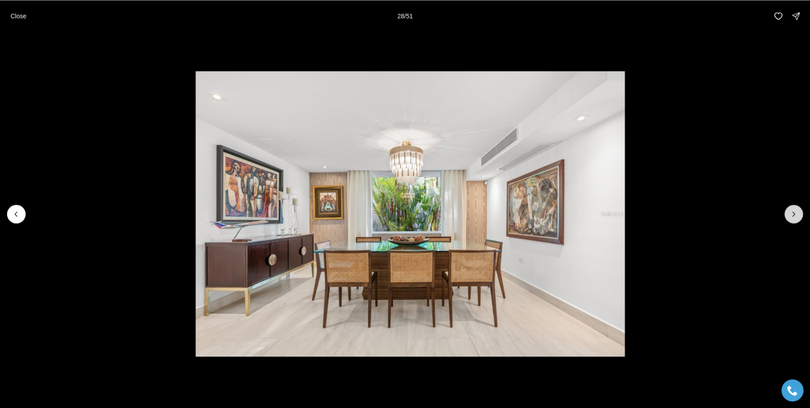
click at [787, 208] on button "Next slide" at bounding box center [793, 214] width 19 height 19
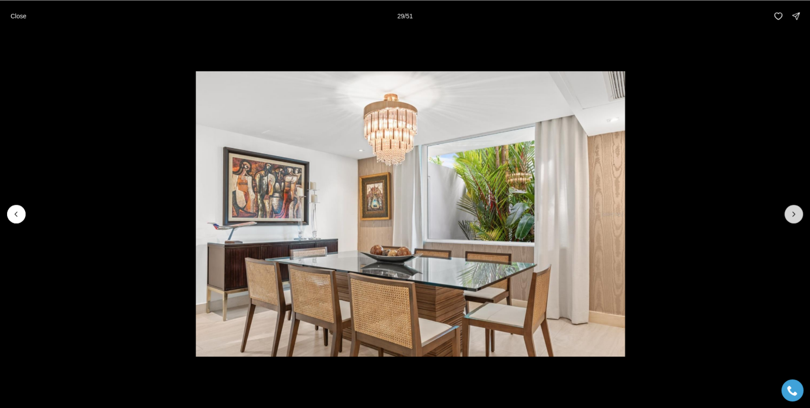
click at [787, 208] on button "Next slide" at bounding box center [793, 214] width 19 height 19
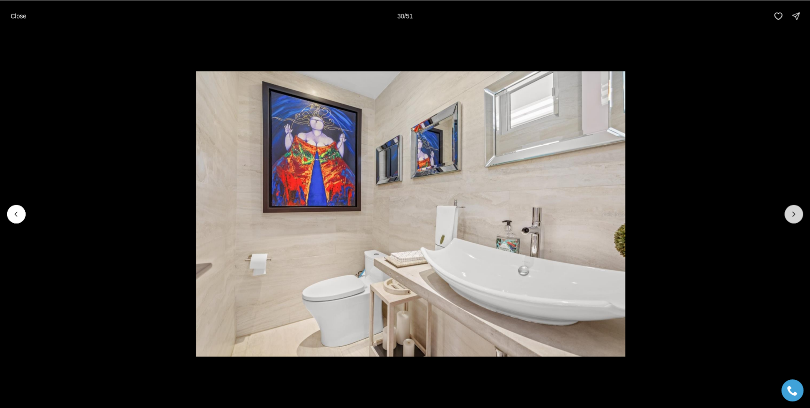
click at [786, 208] on button "Next slide" at bounding box center [793, 214] width 19 height 19
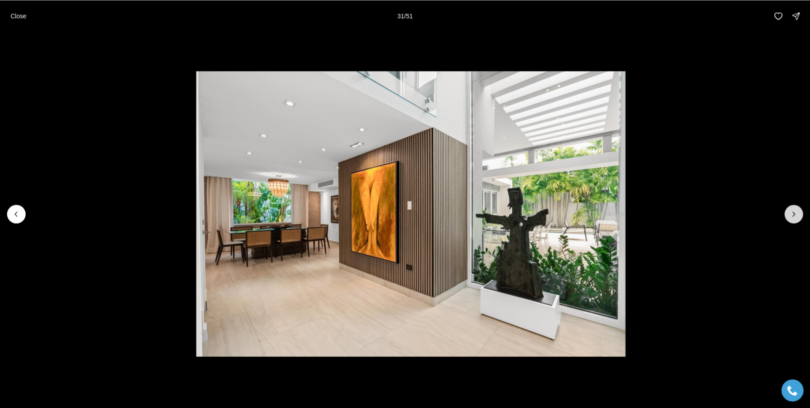
click at [786, 208] on button "Next slide" at bounding box center [793, 214] width 19 height 19
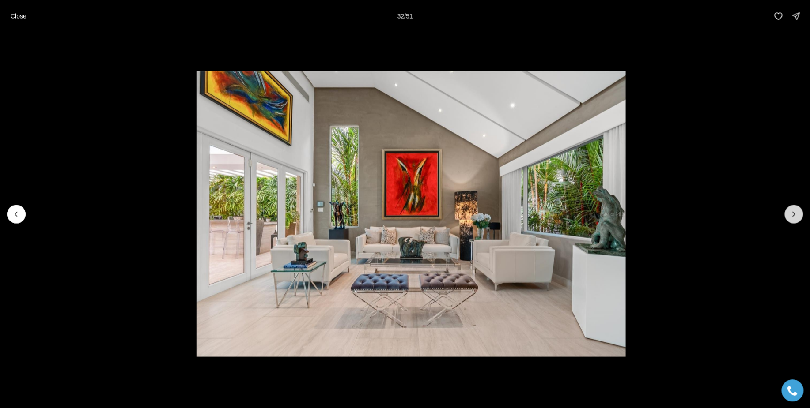
click at [786, 208] on button "Next slide" at bounding box center [793, 214] width 19 height 19
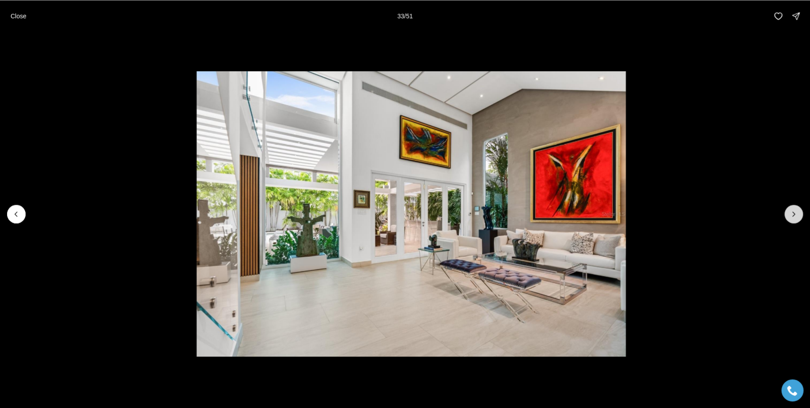
click at [786, 208] on button "Next slide" at bounding box center [793, 214] width 19 height 19
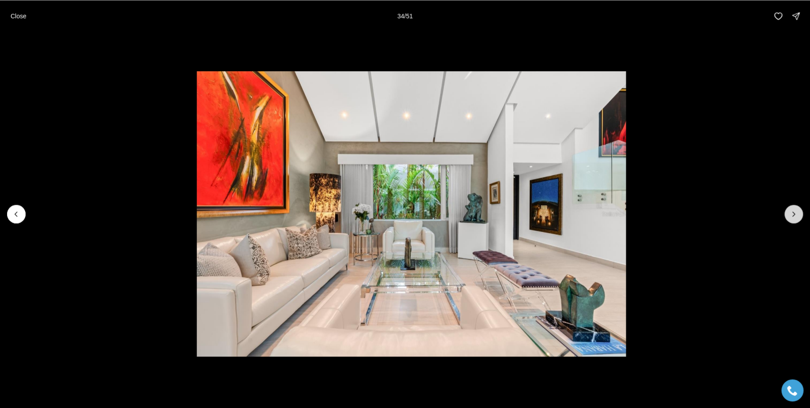
click at [786, 208] on button "Next slide" at bounding box center [793, 214] width 19 height 19
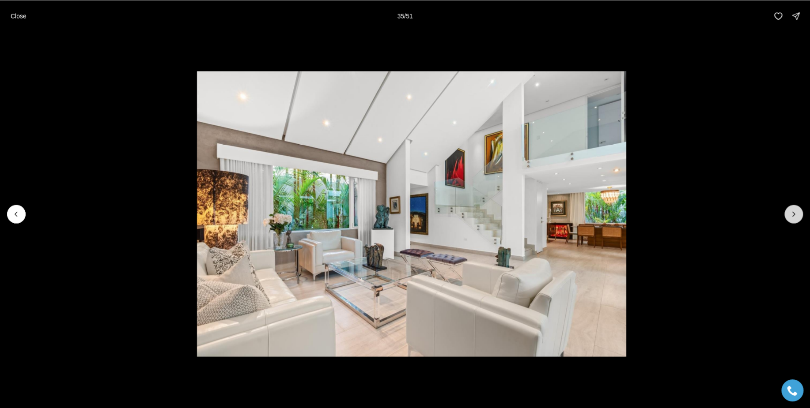
click at [786, 208] on button "Next slide" at bounding box center [793, 214] width 19 height 19
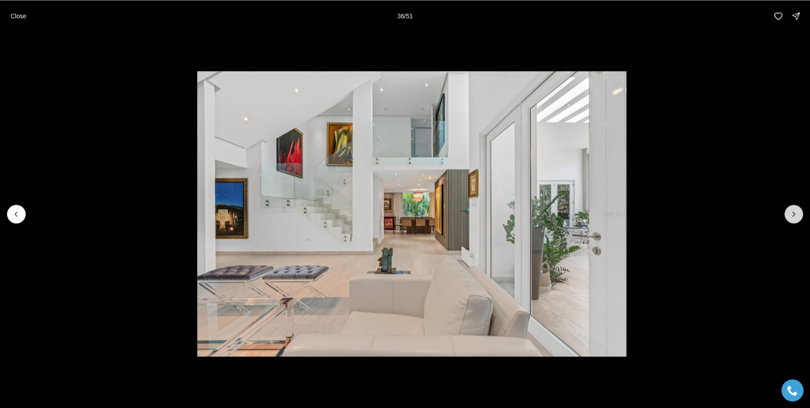
click at [786, 208] on button "Next slide" at bounding box center [793, 214] width 19 height 19
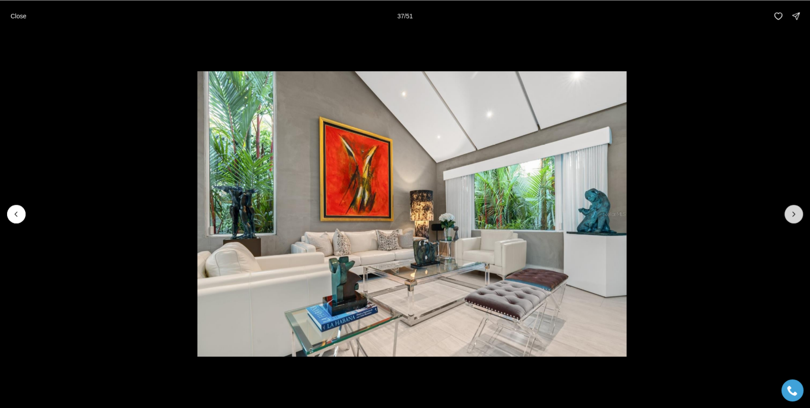
click at [786, 208] on button "Next slide" at bounding box center [793, 214] width 19 height 19
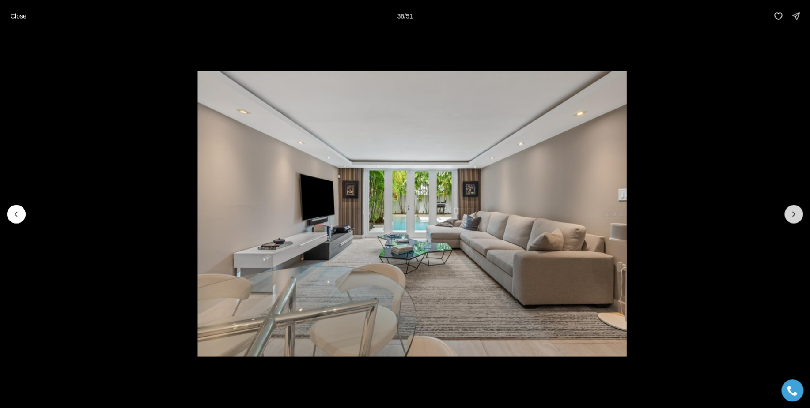
click at [786, 208] on button "Next slide" at bounding box center [793, 214] width 19 height 19
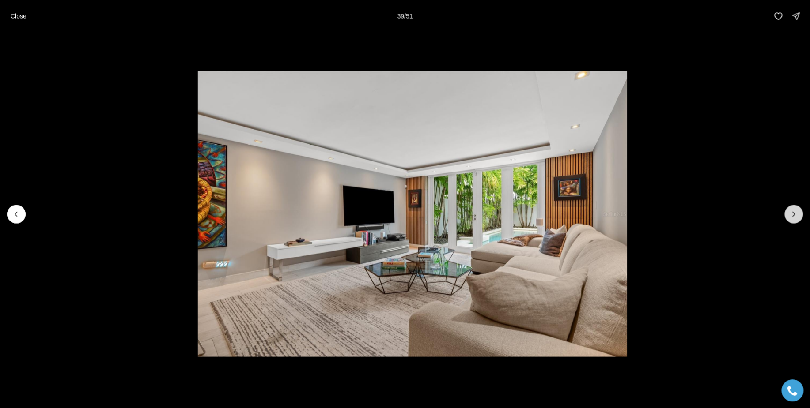
click at [786, 208] on button "Next slide" at bounding box center [793, 214] width 19 height 19
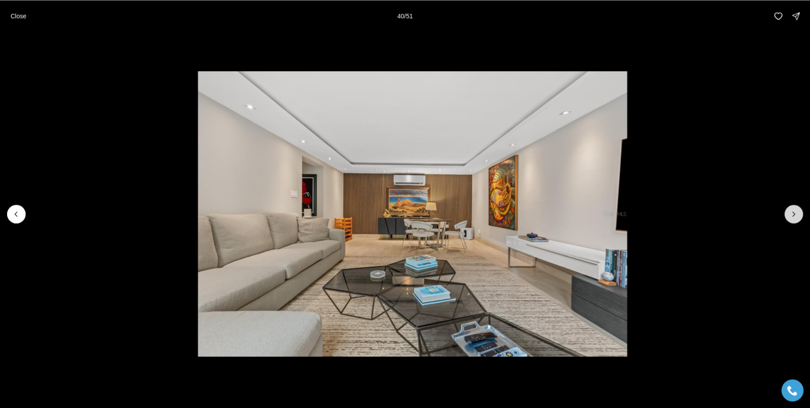
click at [786, 208] on button "Next slide" at bounding box center [793, 214] width 19 height 19
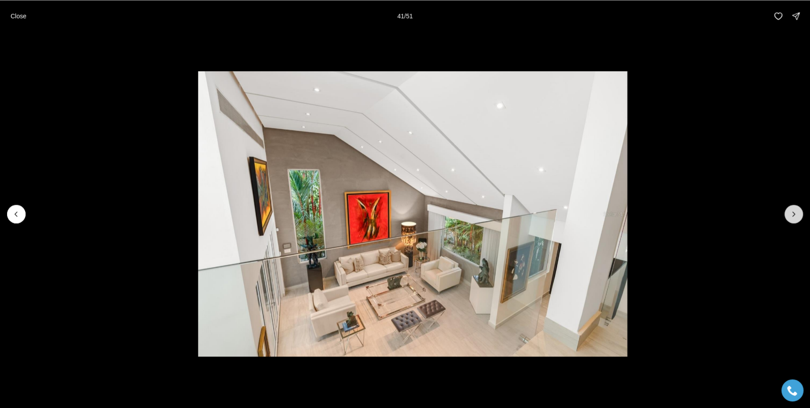
click at [786, 208] on button "Next slide" at bounding box center [793, 214] width 19 height 19
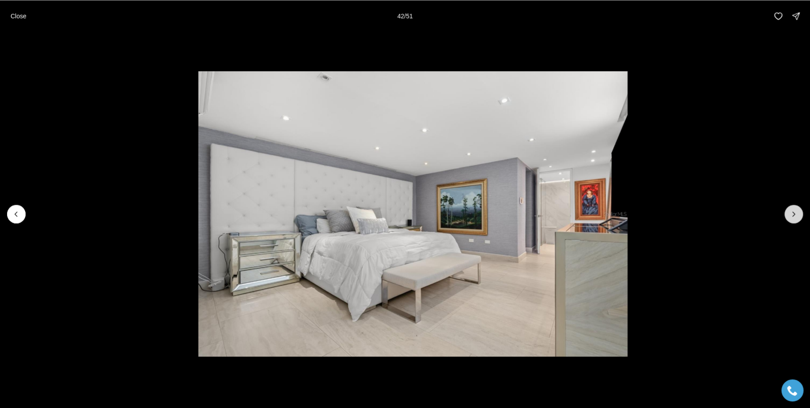
click at [786, 208] on button "Next slide" at bounding box center [793, 214] width 19 height 19
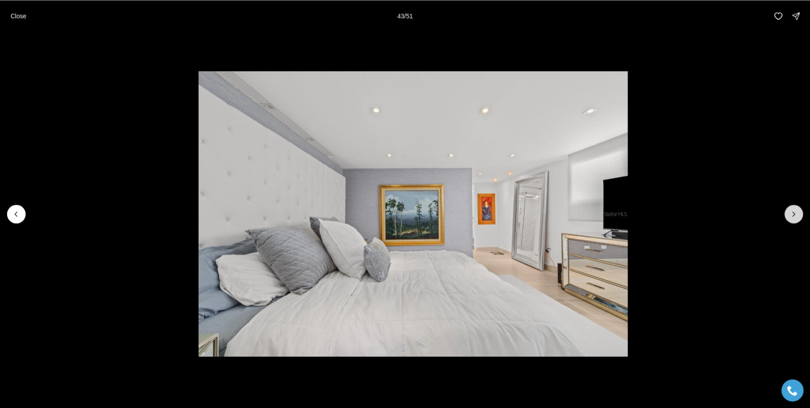
click at [786, 208] on button "Next slide" at bounding box center [793, 214] width 19 height 19
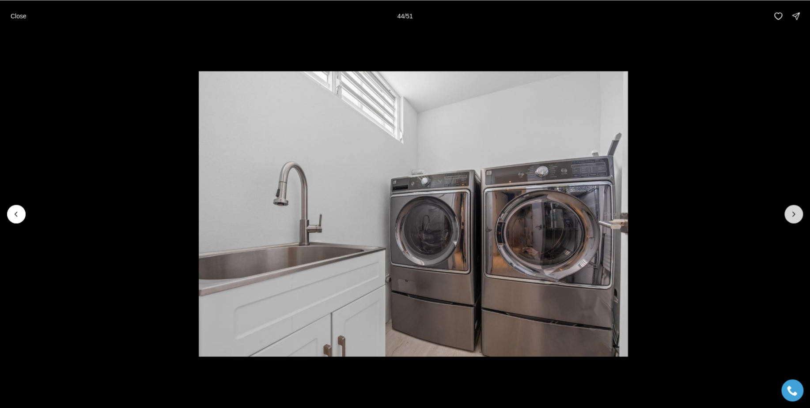
click at [786, 208] on button "Next slide" at bounding box center [793, 214] width 19 height 19
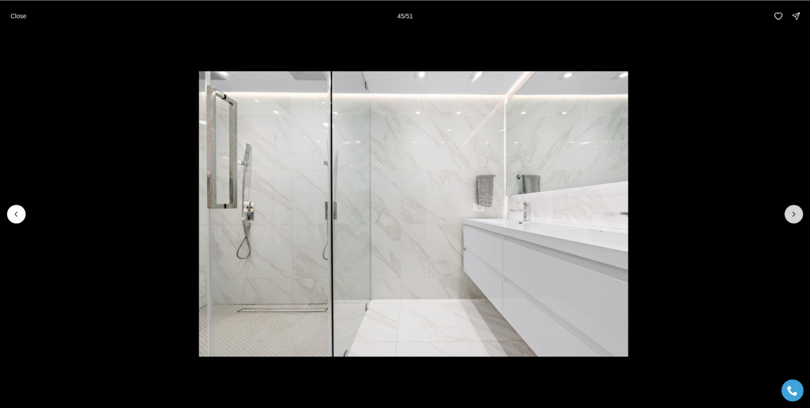
click at [786, 208] on button "Next slide" at bounding box center [793, 214] width 19 height 19
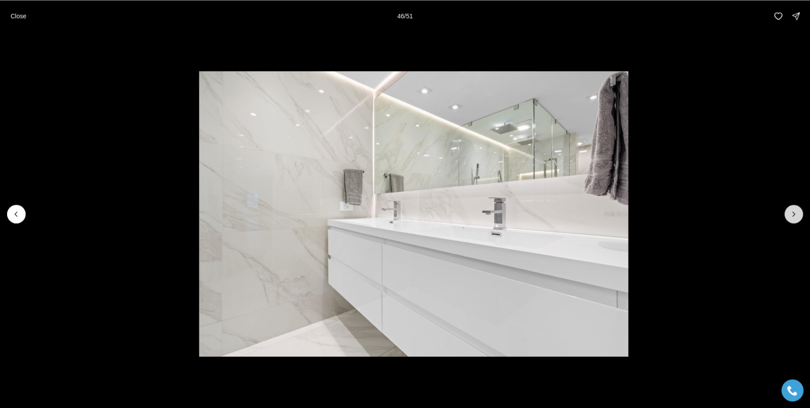
click at [786, 208] on button "Next slide" at bounding box center [793, 214] width 19 height 19
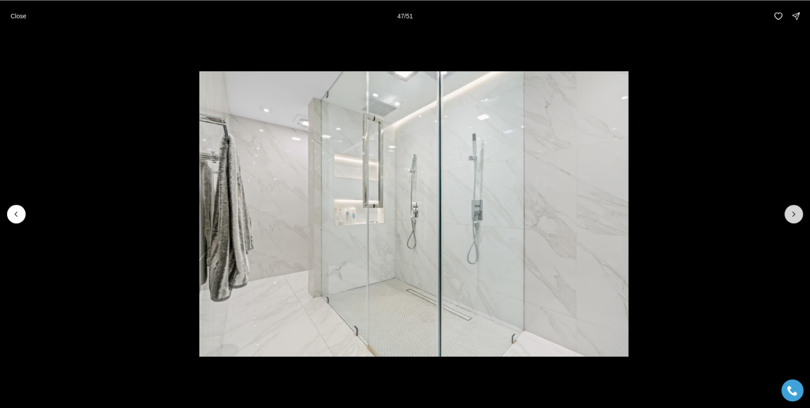
click at [786, 208] on button "Next slide" at bounding box center [793, 214] width 19 height 19
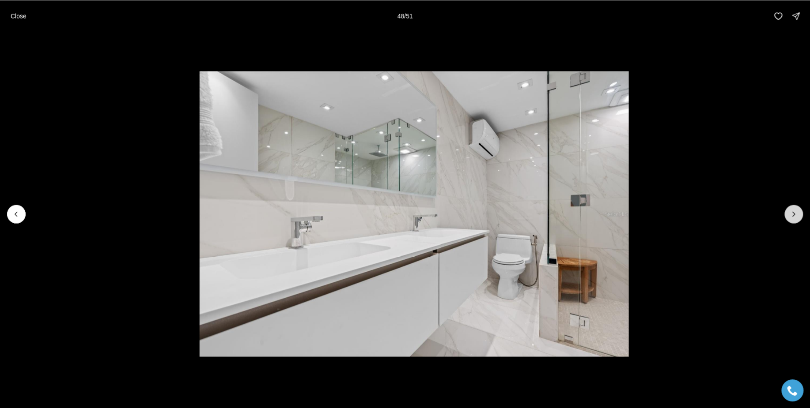
click at [786, 208] on button "Next slide" at bounding box center [793, 214] width 19 height 19
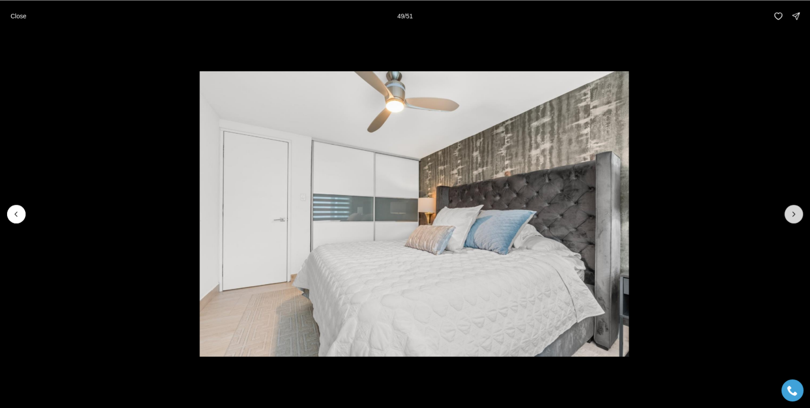
click at [786, 208] on button "Next slide" at bounding box center [793, 214] width 19 height 19
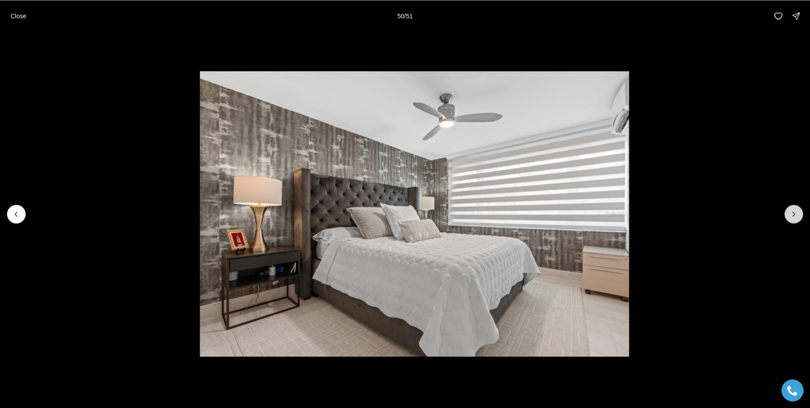
click at [786, 208] on button "Next slide" at bounding box center [793, 214] width 19 height 19
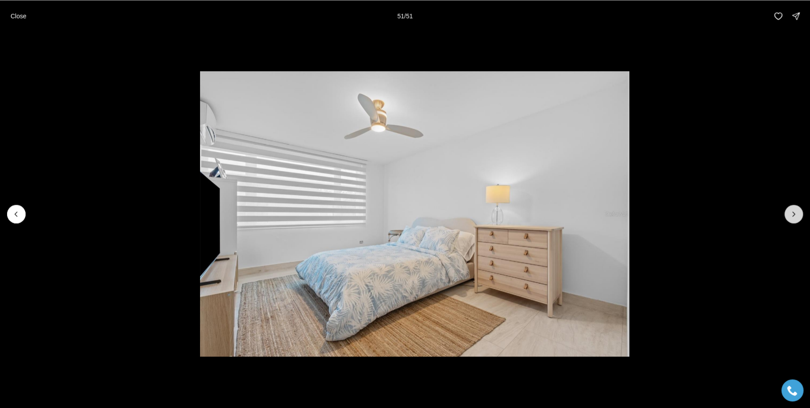
click at [786, 208] on div at bounding box center [793, 214] width 19 height 19
click at [788, 213] on div at bounding box center [793, 214] width 19 height 19
click at [29, 9] on button "Close" at bounding box center [18, 16] width 26 height 18
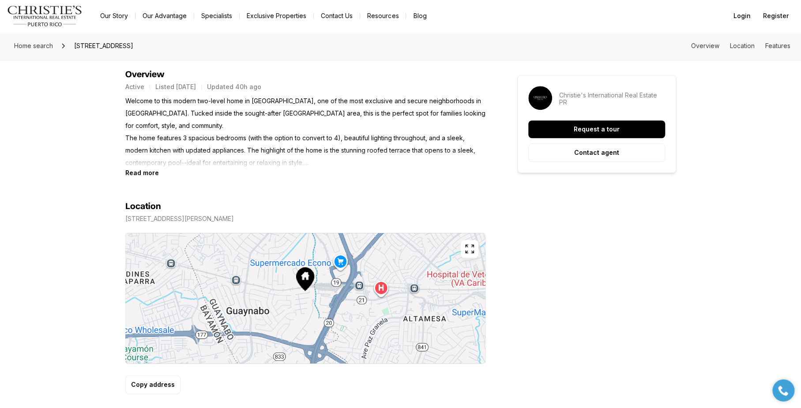
scroll to position [331, 0]
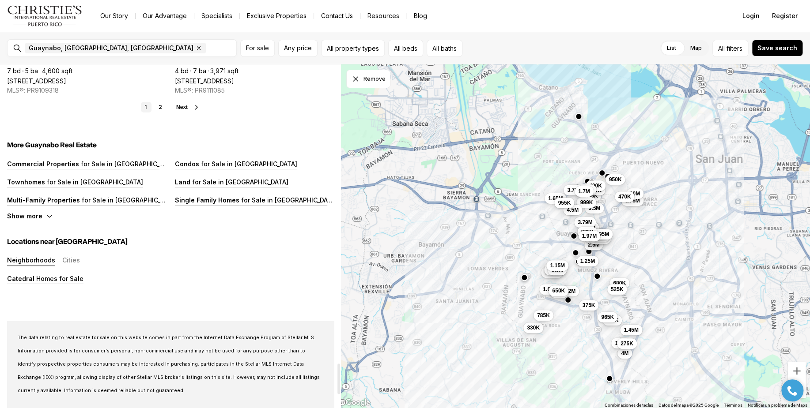
scroll to position [3373, 0]
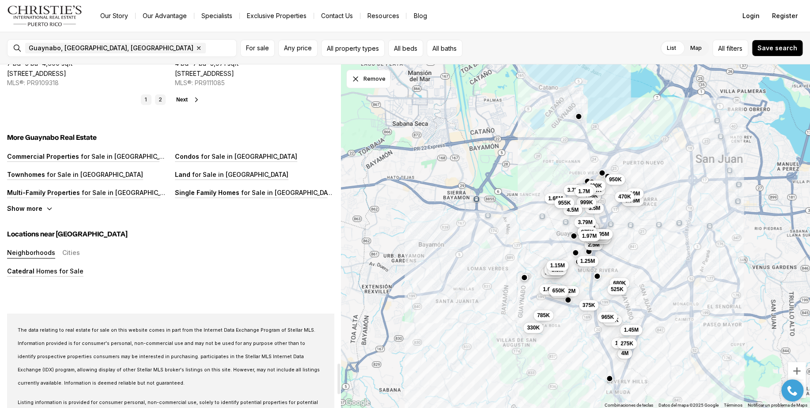
click at [159, 98] on link "2" at bounding box center [160, 99] width 11 height 11
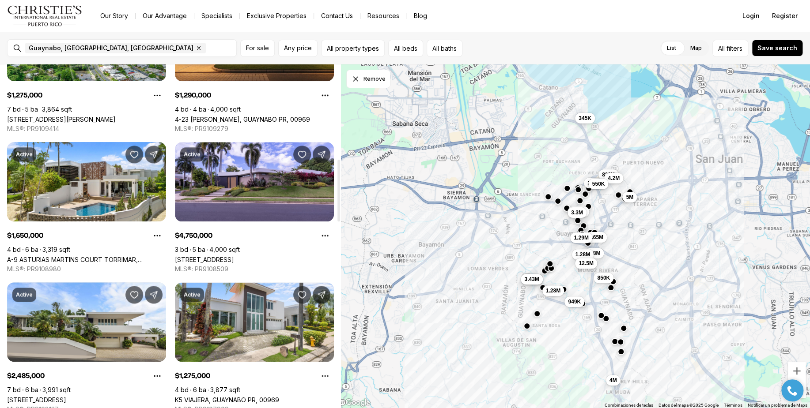
scroll to position [533, 0]
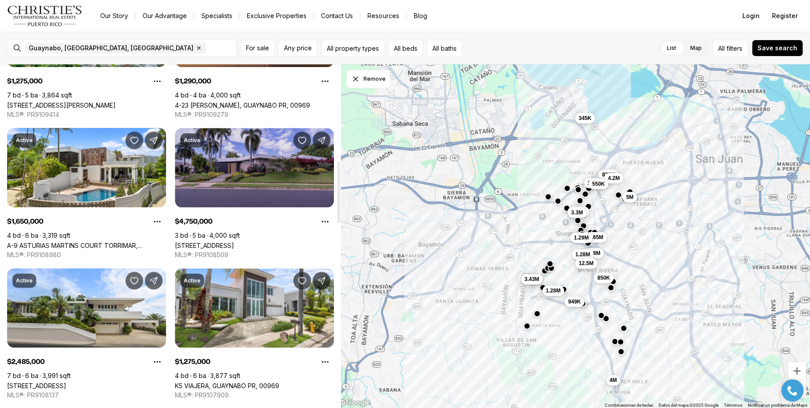
click at [234, 242] on link "16 JARDIN STREET, GUAYNABO PR, 00966" at bounding box center [204, 246] width 59 height 8
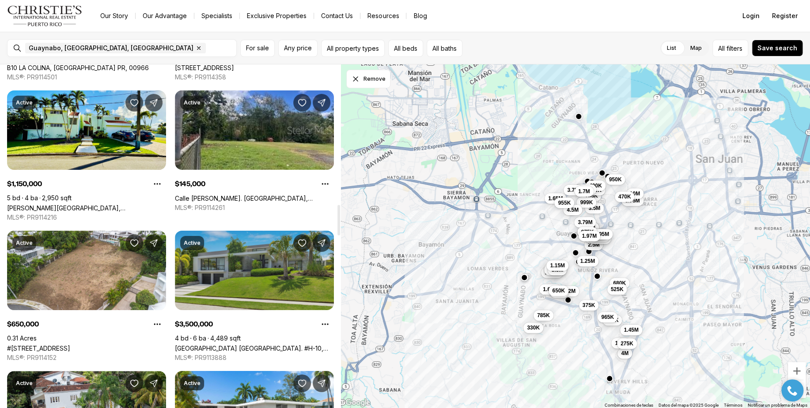
scroll to position [1775, 0]
